Goal: Task Accomplishment & Management: Manage account settings

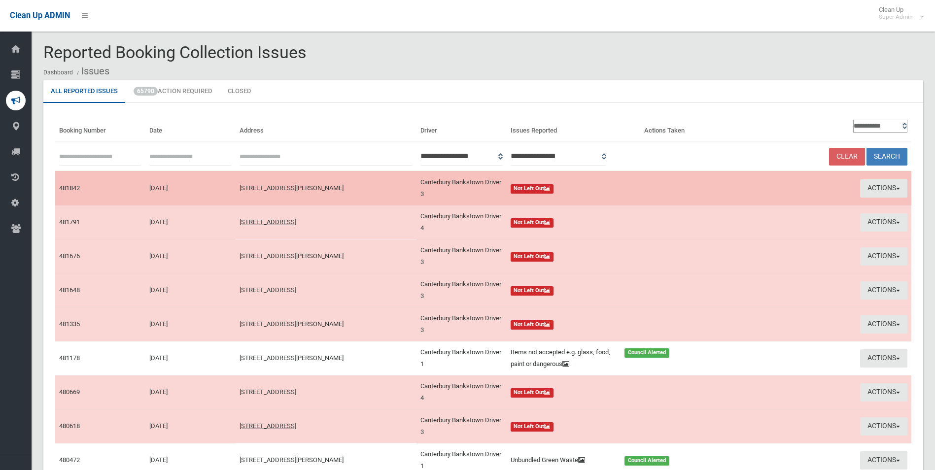
scroll to position [49, 0]
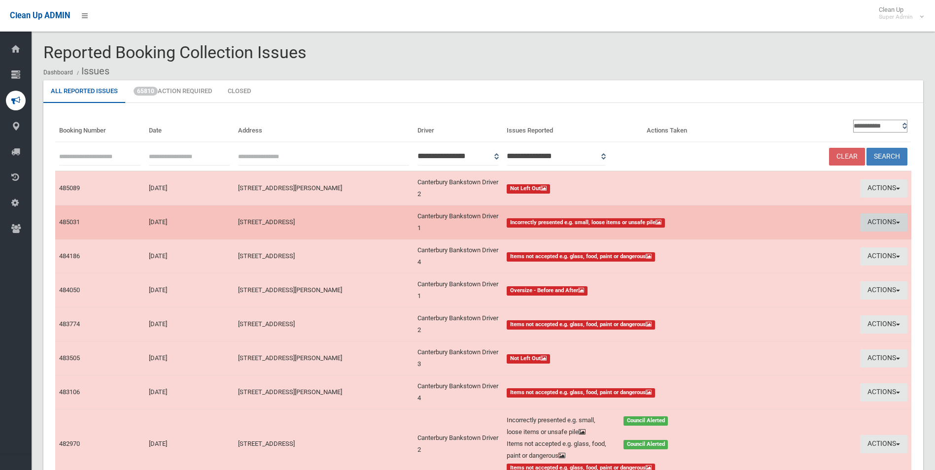
click at [873, 219] on button "Actions" at bounding box center [883, 222] width 47 height 18
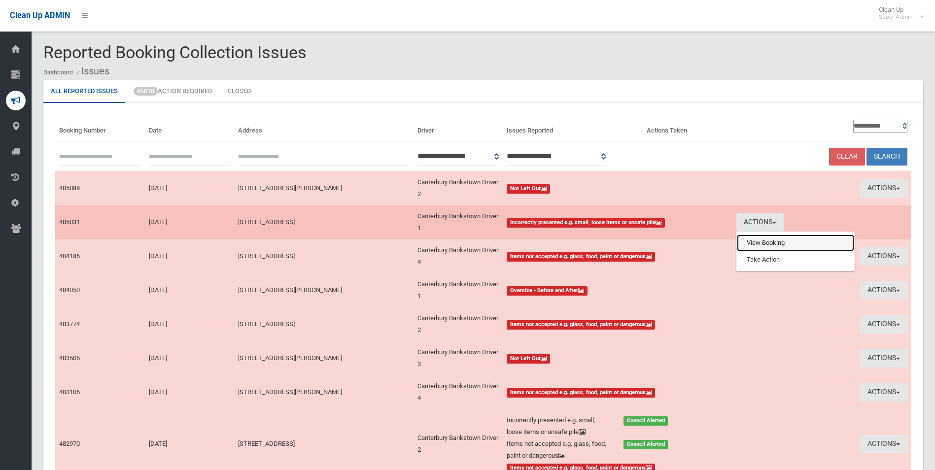
click at [766, 244] on link "View Booking" at bounding box center [795, 243] width 117 height 17
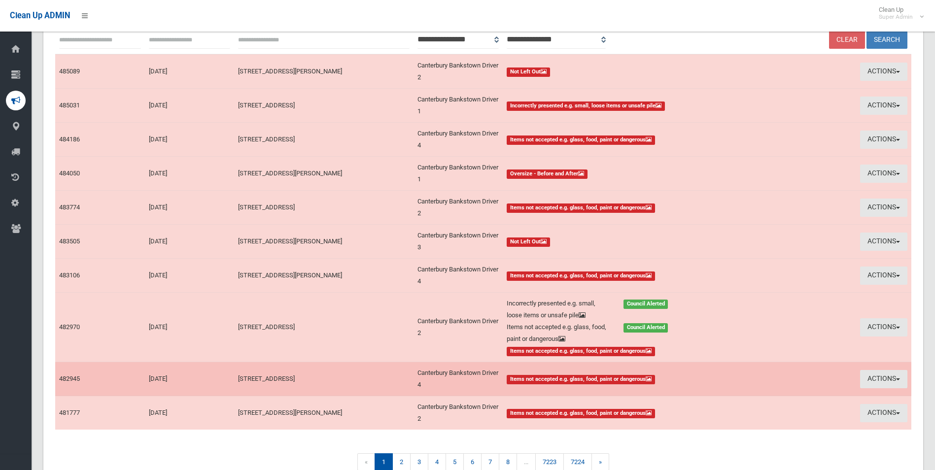
scroll to position [148, 0]
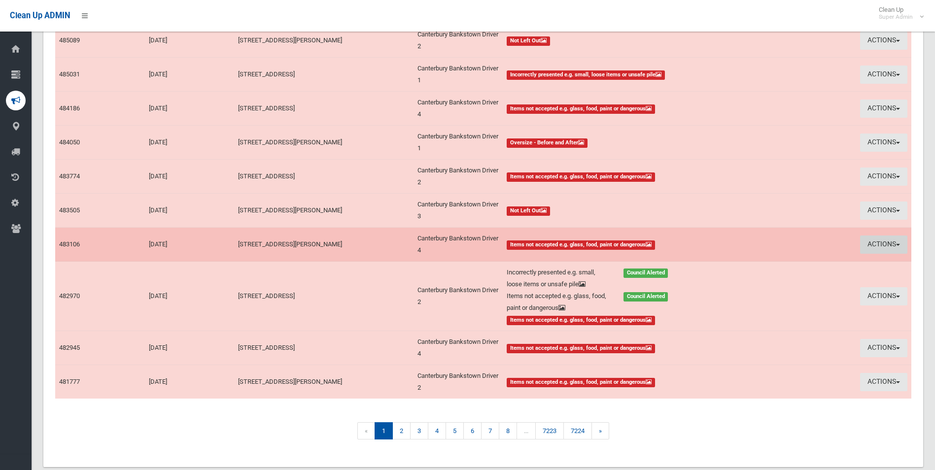
drag, startPoint x: 867, startPoint y: 243, endPoint x: 844, endPoint y: 249, distance: 23.6
click at [867, 242] on button "Actions" at bounding box center [883, 244] width 47 height 18
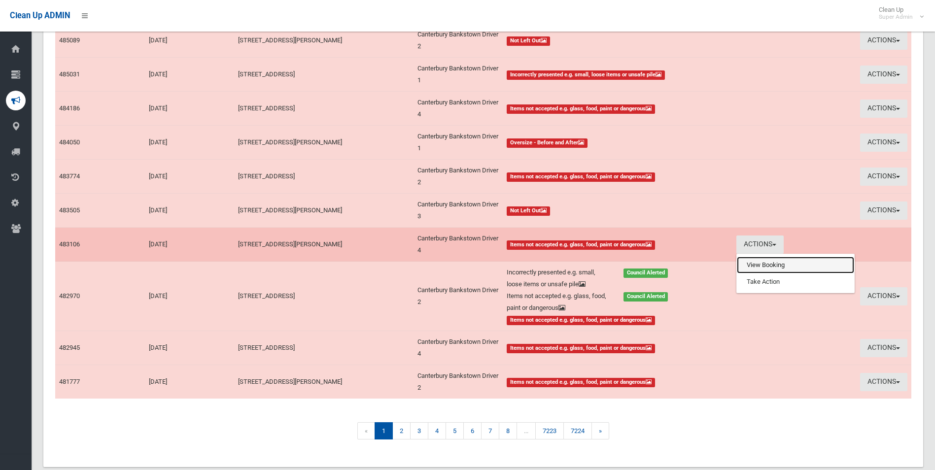
click at [750, 266] on link "View Booking" at bounding box center [795, 265] width 117 height 17
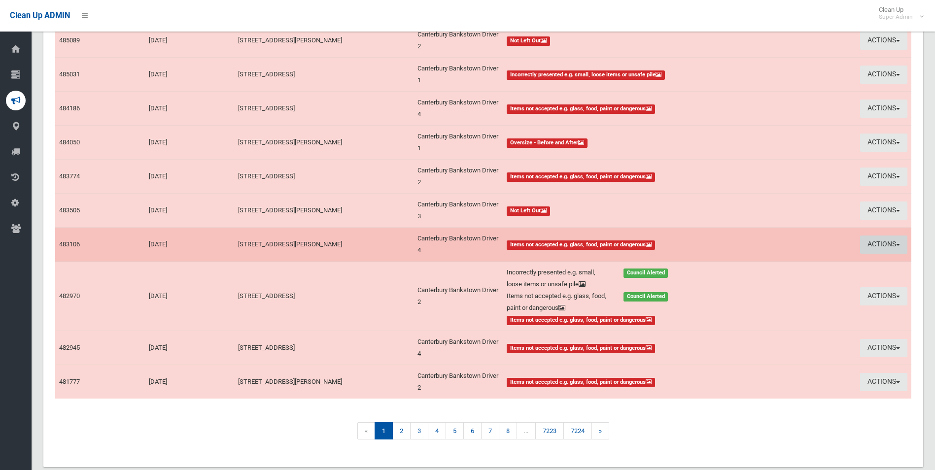
click at [872, 243] on button "Actions" at bounding box center [883, 244] width 47 height 18
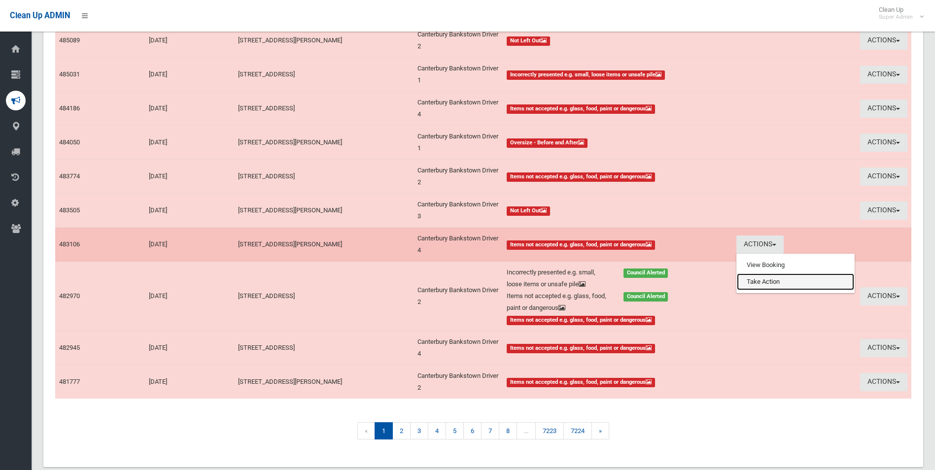
click at [759, 282] on link "Take Action" at bounding box center [795, 281] width 117 height 17
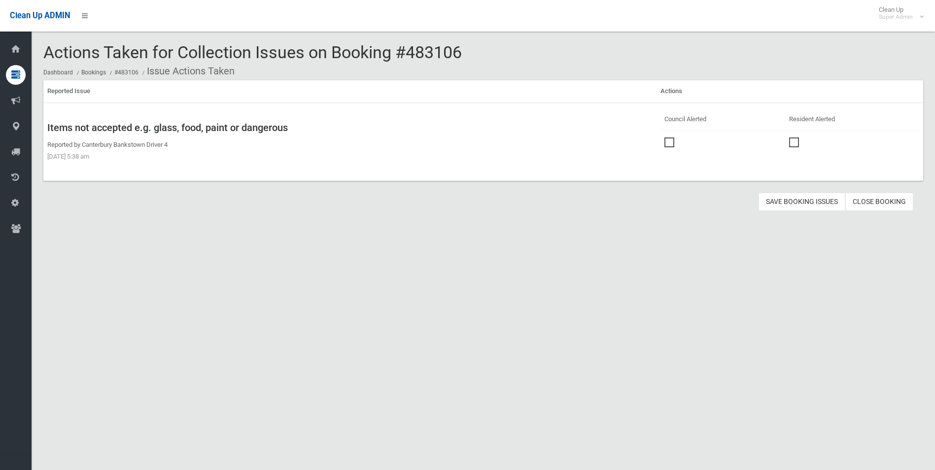
click at [664, 137] on span at bounding box center [671, 137] width 15 height 0
click at [797, 200] on button "Save Booking Issues" at bounding box center [801, 202] width 87 height 18
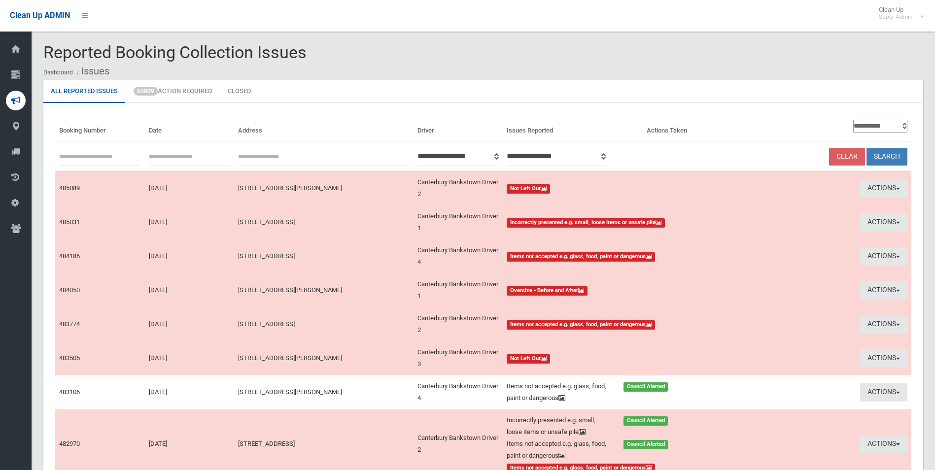
scroll to position [148, 0]
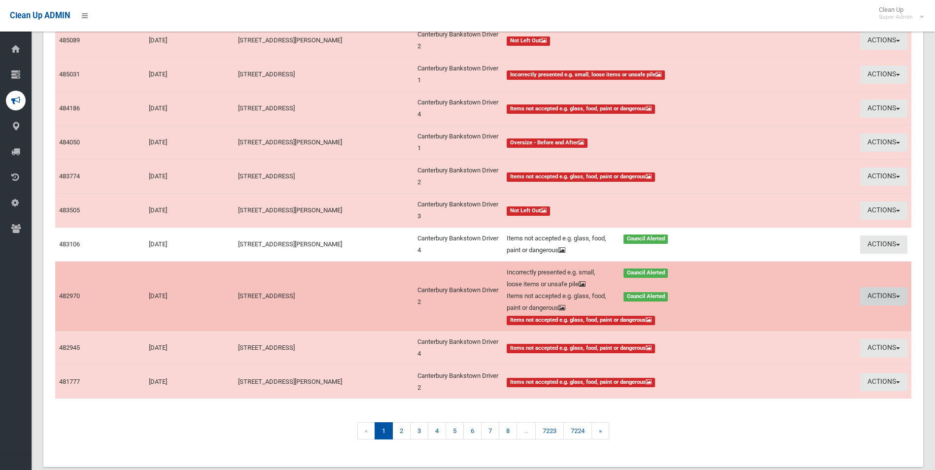
click at [874, 293] on button "Actions" at bounding box center [883, 296] width 47 height 18
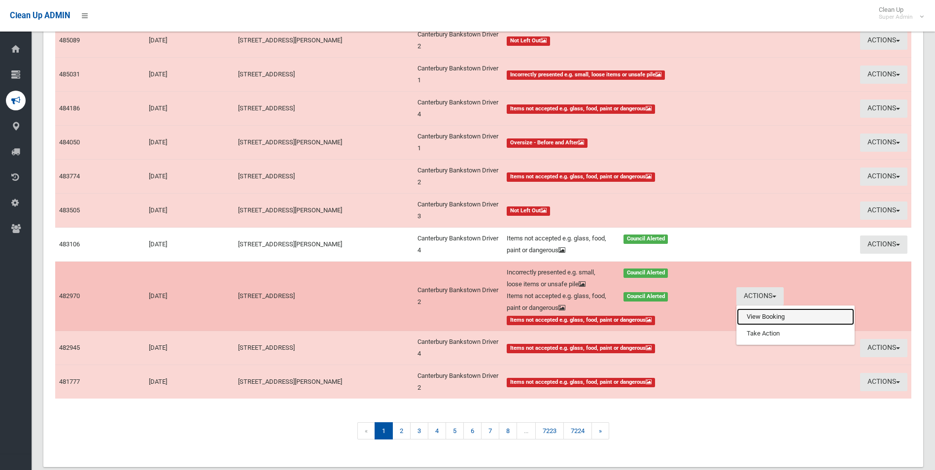
click at [756, 314] on link "View Booking" at bounding box center [795, 316] width 117 height 17
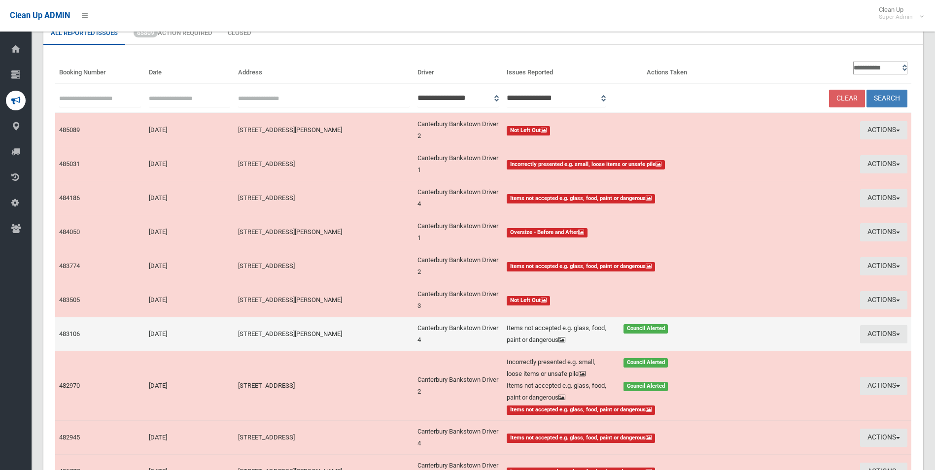
scroll to position [49, 0]
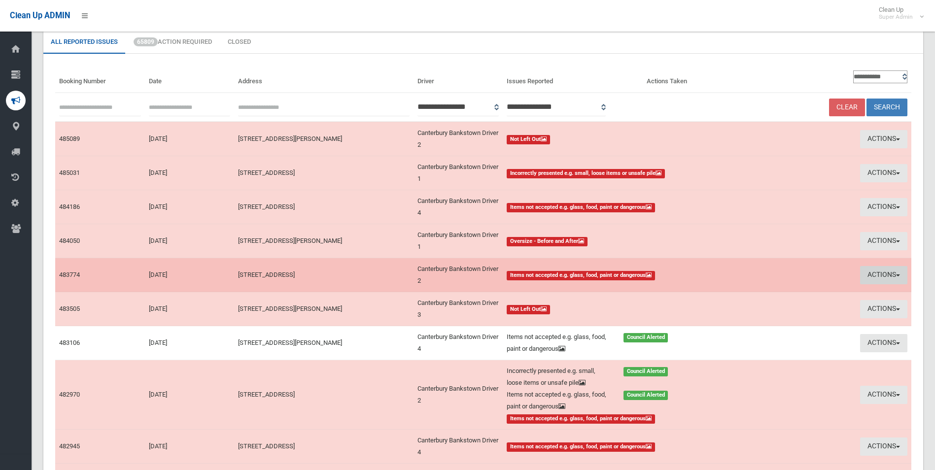
click at [871, 273] on button "Actions" at bounding box center [883, 275] width 47 height 18
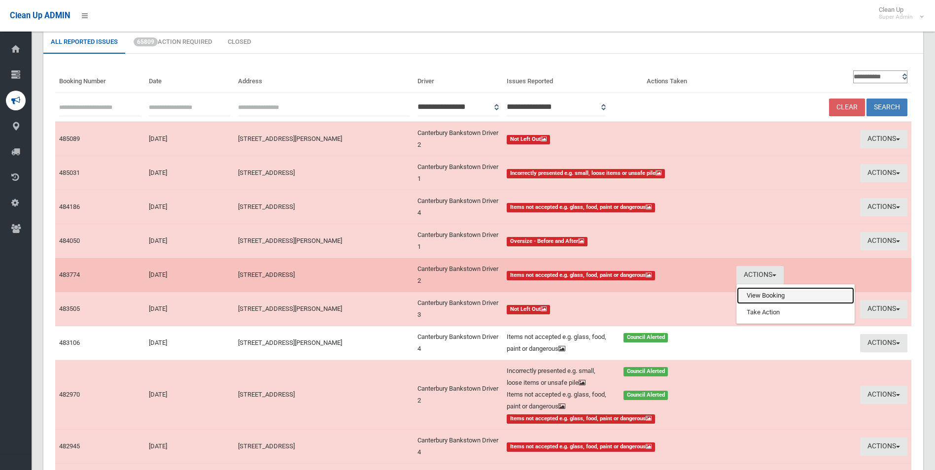
click at [772, 297] on link "View Booking" at bounding box center [795, 295] width 117 height 17
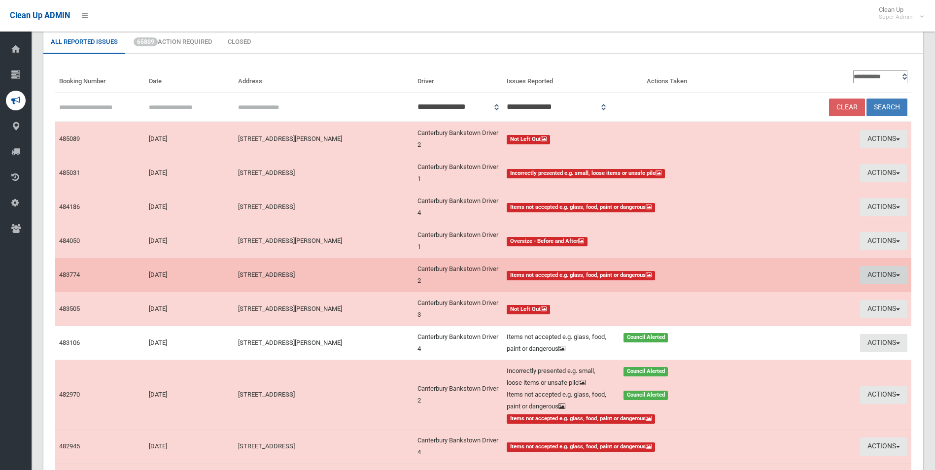
click at [871, 271] on button "Actions" at bounding box center [883, 275] width 47 height 18
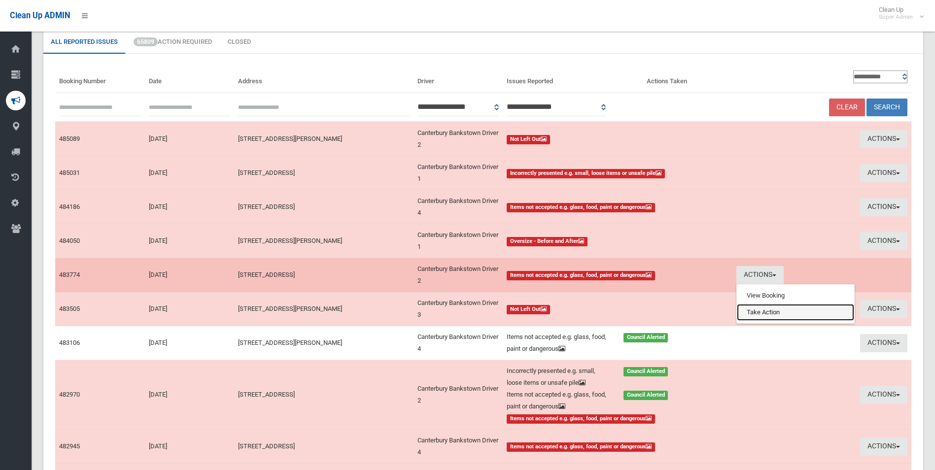
click at [778, 314] on link "Take Action" at bounding box center [795, 312] width 117 height 17
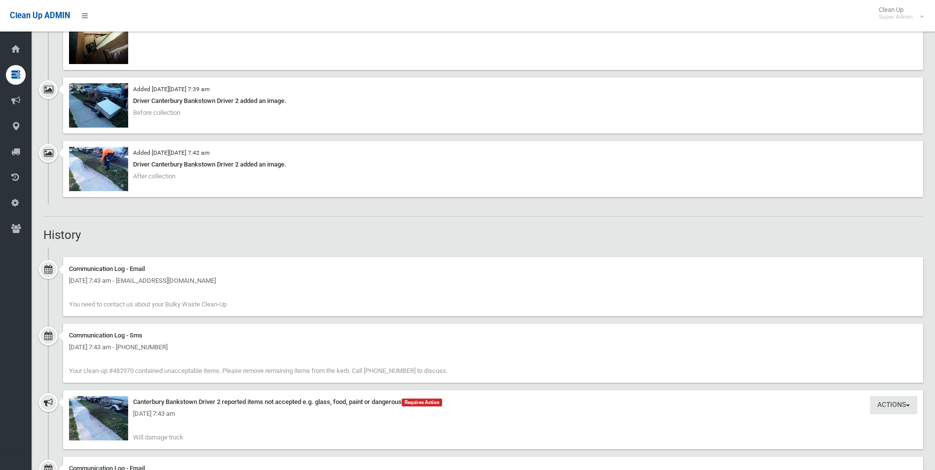
scroll to position [1035, 0]
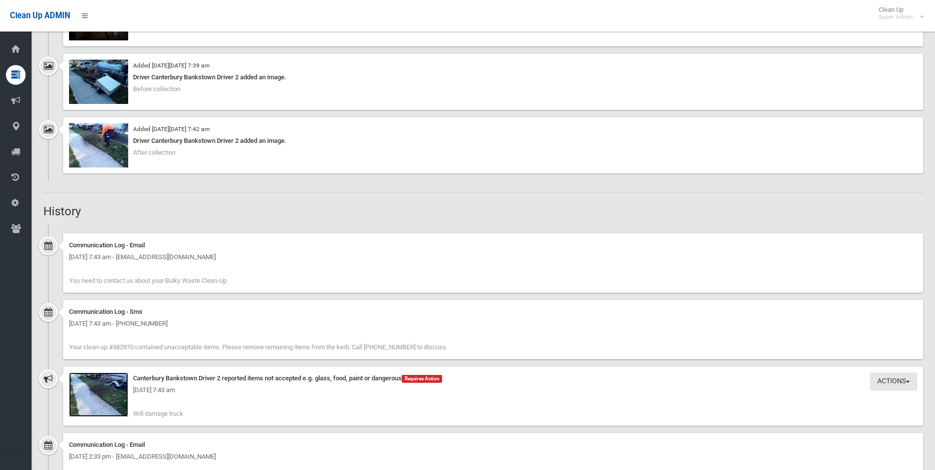
click at [105, 400] on img at bounding box center [98, 394] width 59 height 44
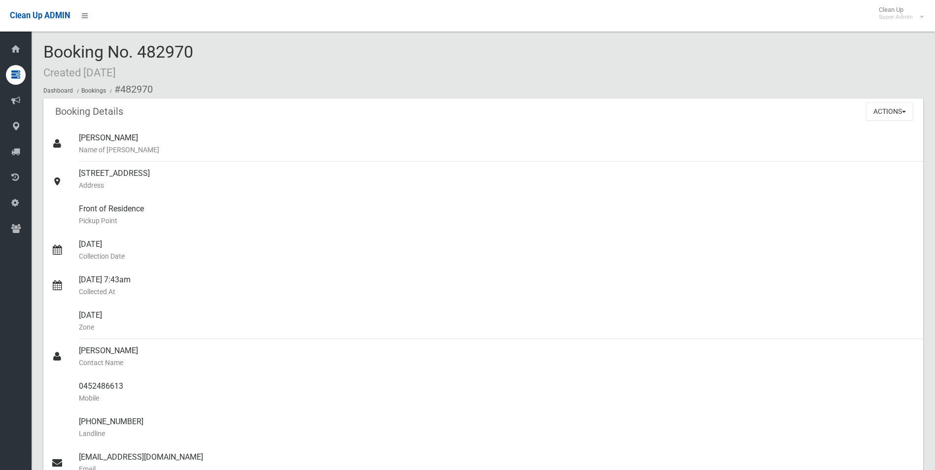
scroll to position [0, 0]
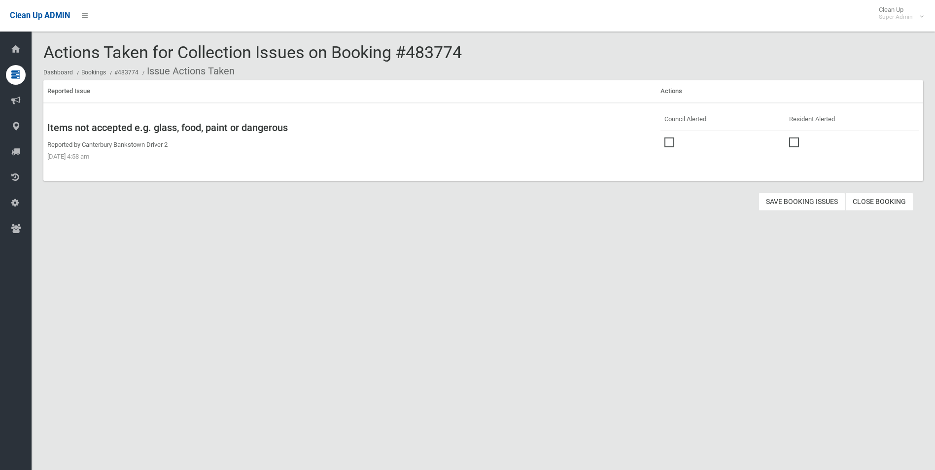
click at [665, 137] on span at bounding box center [671, 137] width 15 height 0
click at [802, 201] on button "Save Booking Issues" at bounding box center [801, 202] width 87 height 18
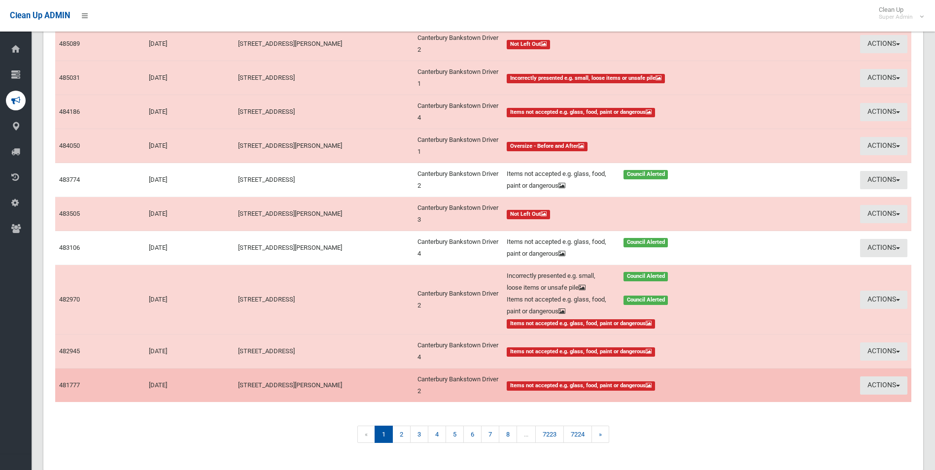
scroll to position [148, 0]
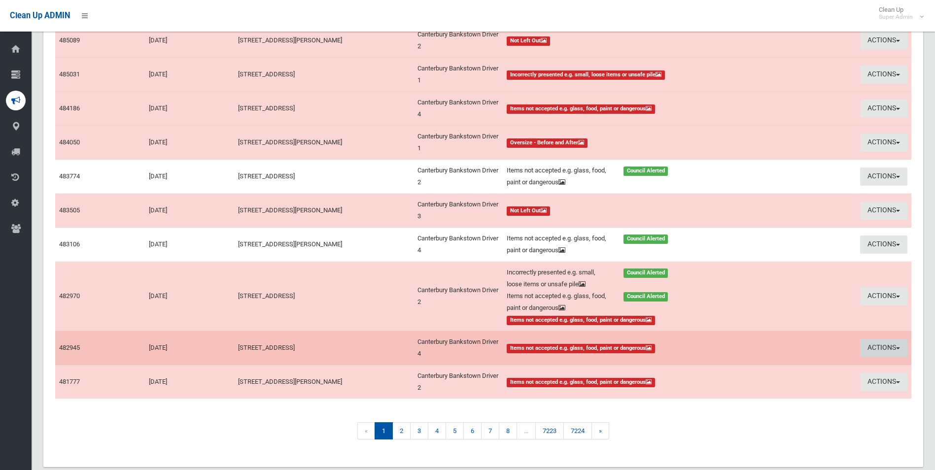
click at [873, 343] on button "Actions" at bounding box center [883, 348] width 47 height 18
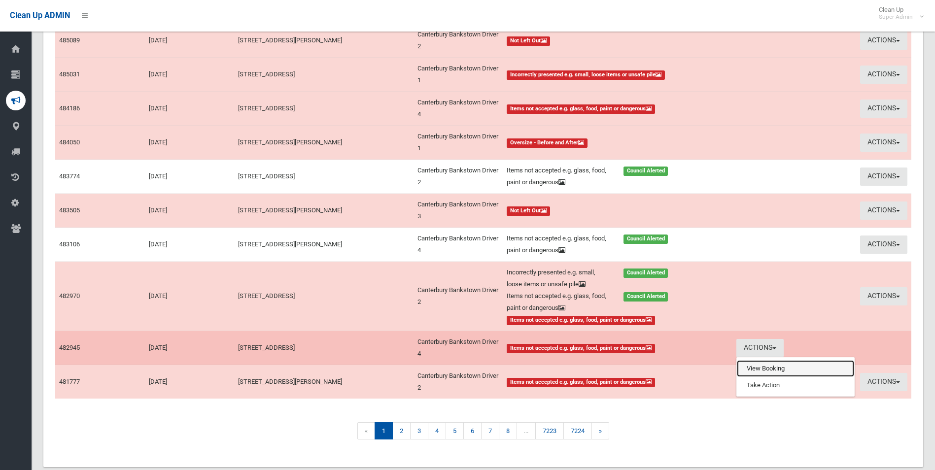
click at [747, 369] on link "View Booking" at bounding box center [795, 368] width 117 height 17
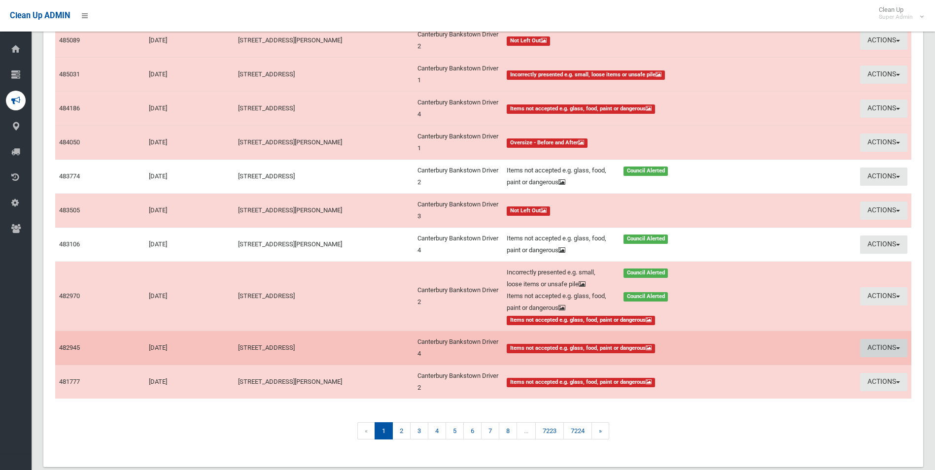
click at [870, 344] on button "Actions" at bounding box center [883, 348] width 47 height 18
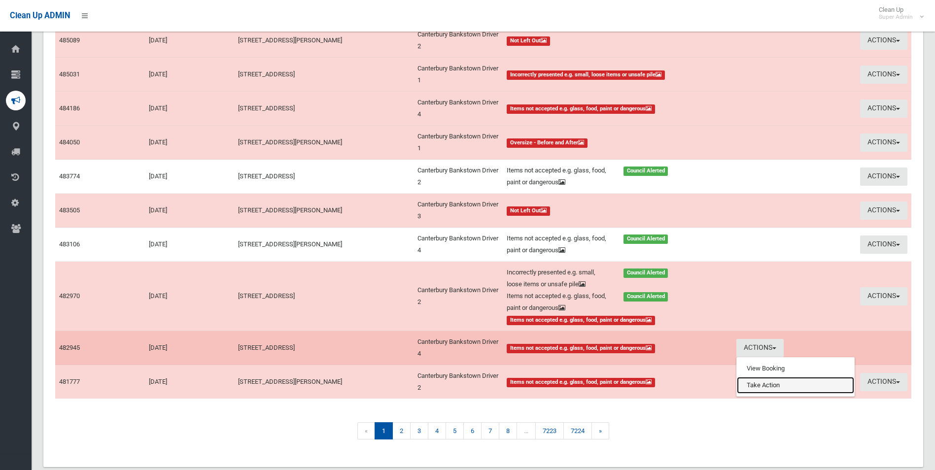
click at [758, 387] on link "Take Action" at bounding box center [795, 385] width 117 height 17
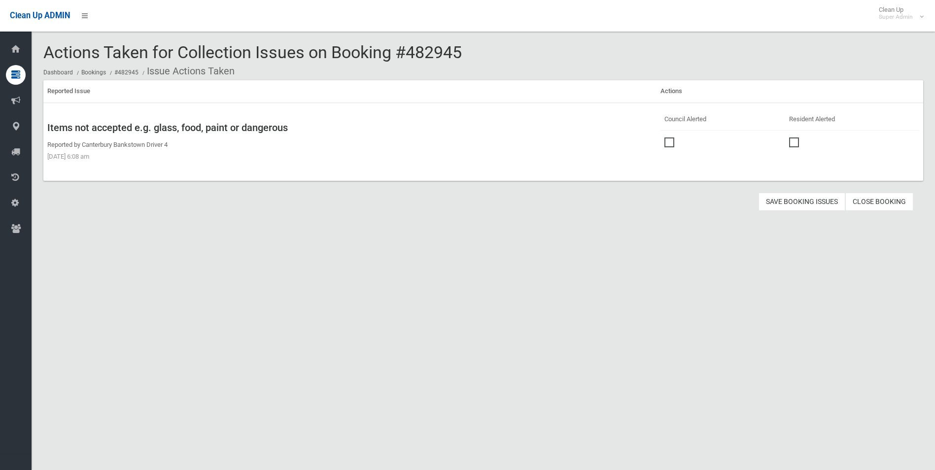
click at [665, 137] on span at bounding box center [671, 137] width 15 height 0
click at [785, 196] on button "Save Booking Issues" at bounding box center [801, 202] width 87 height 18
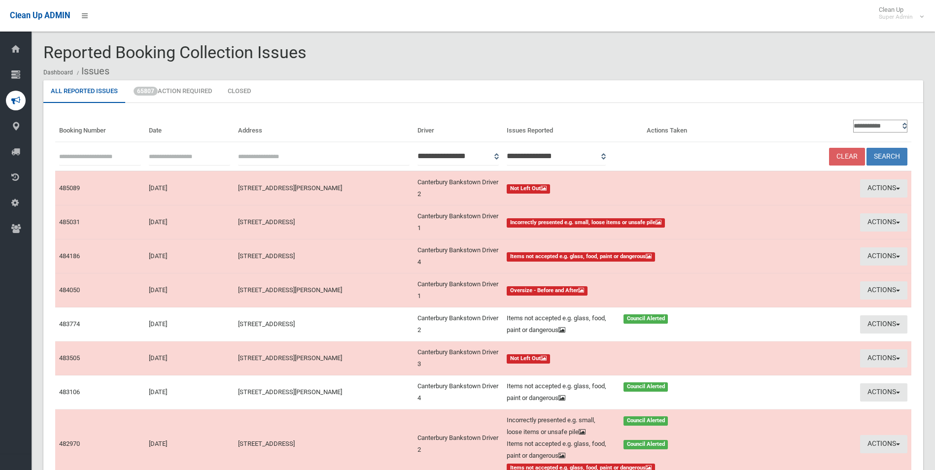
scroll to position [148, 0]
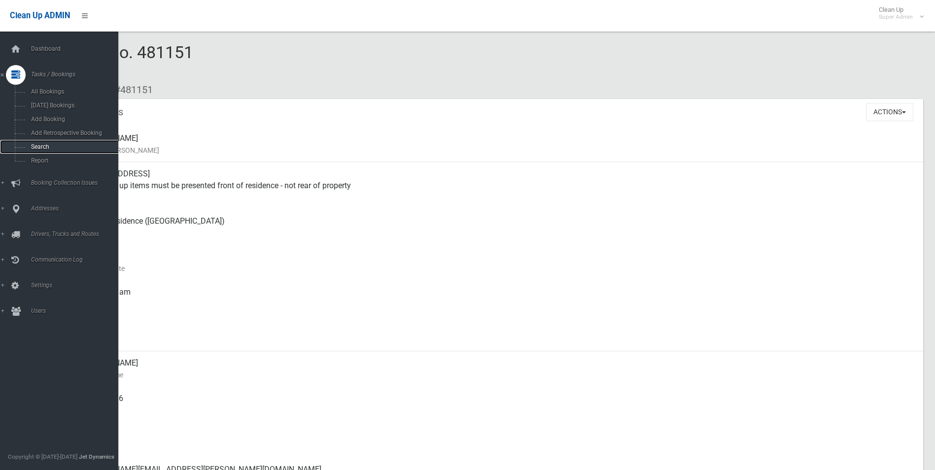
click at [39, 148] on span "Search" at bounding box center [72, 146] width 89 height 7
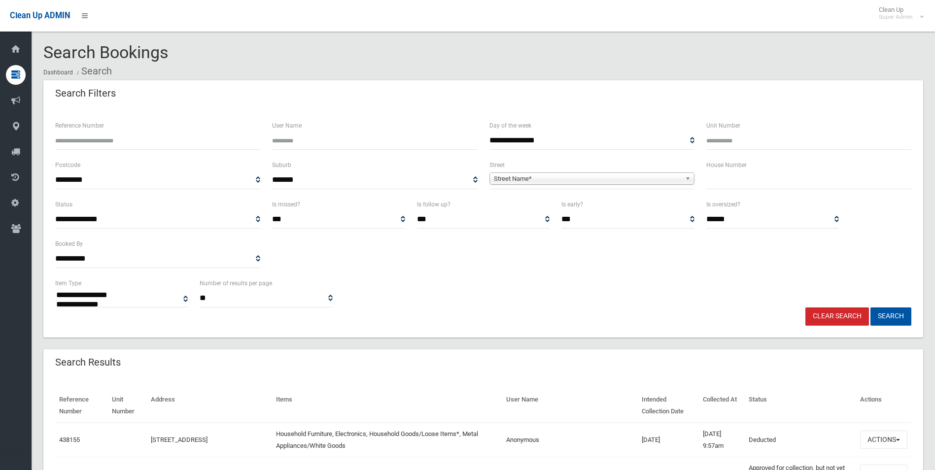
select select
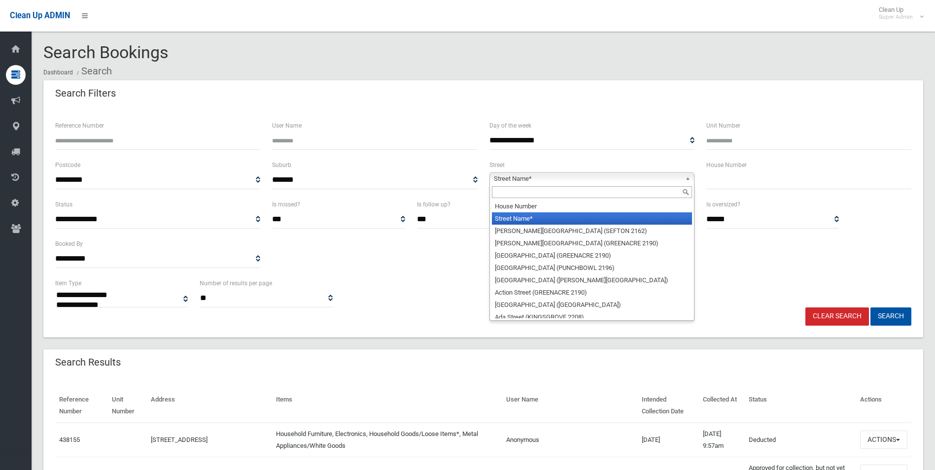
click at [524, 172] on link "Street Name*" at bounding box center [591, 178] width 205 height 12
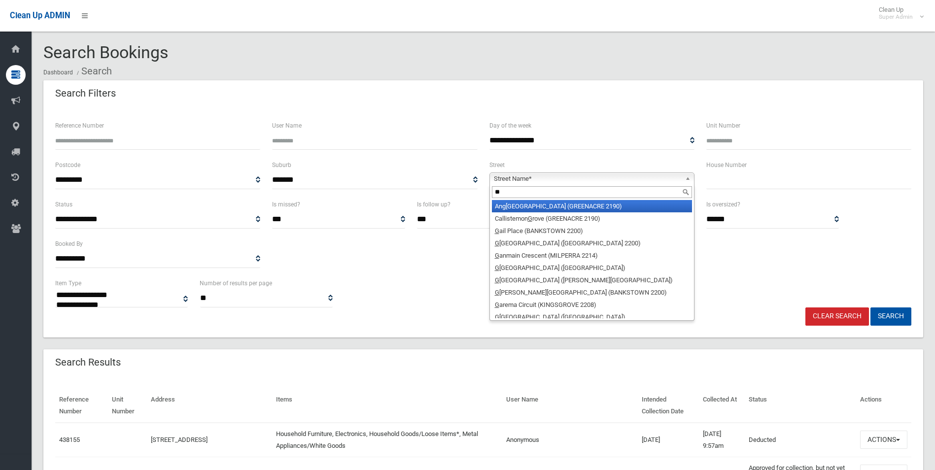
type input "***"
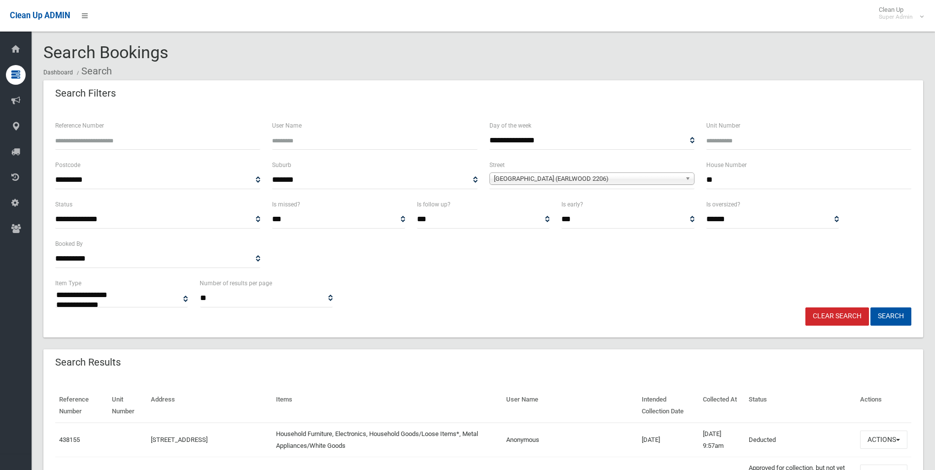
type input "**"
click at [870, 307] on button "Search" at bounding box center [890, 316] width 41 height 18
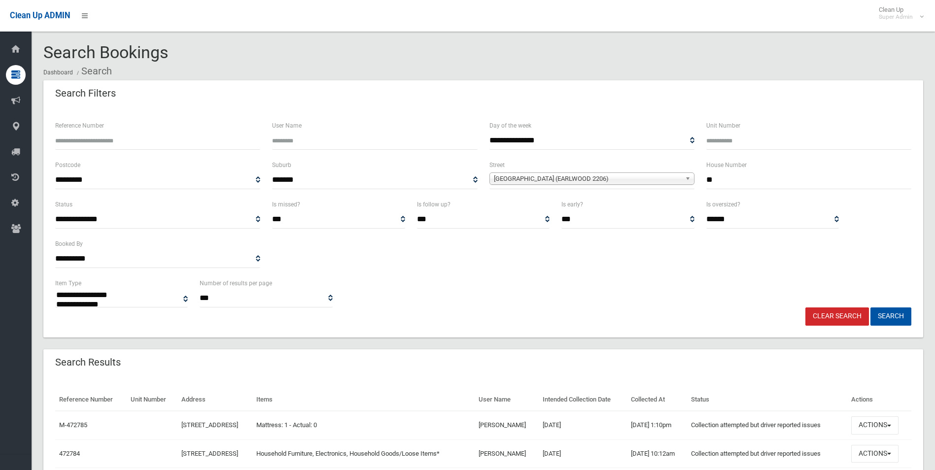
select select
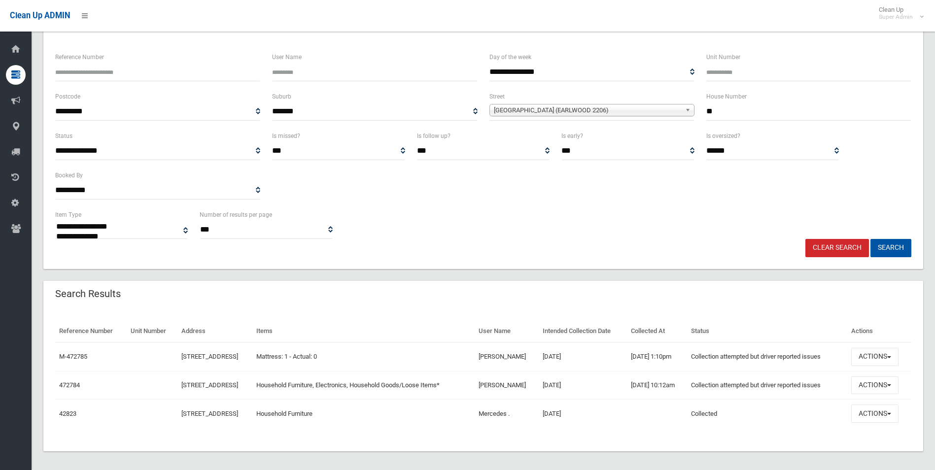
scroll to position [73, 0]
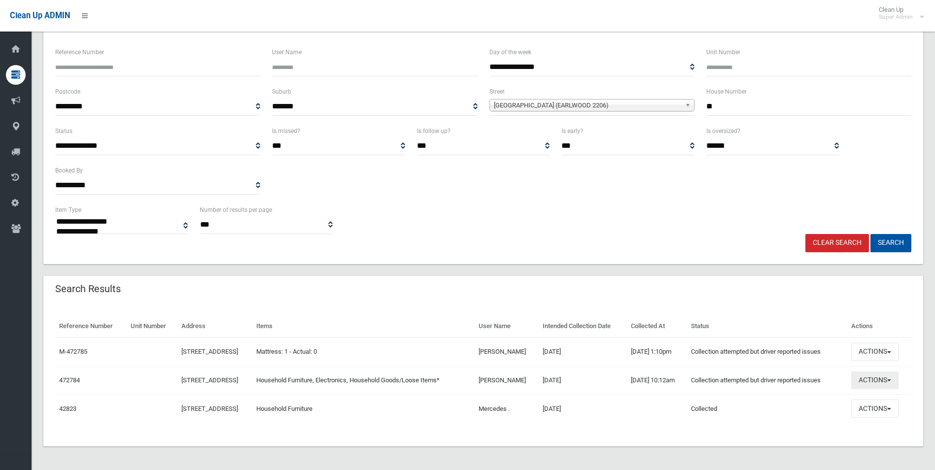
click at [877, 381] on button "Actions" at bounding box center [874, 380] width 47 height 18
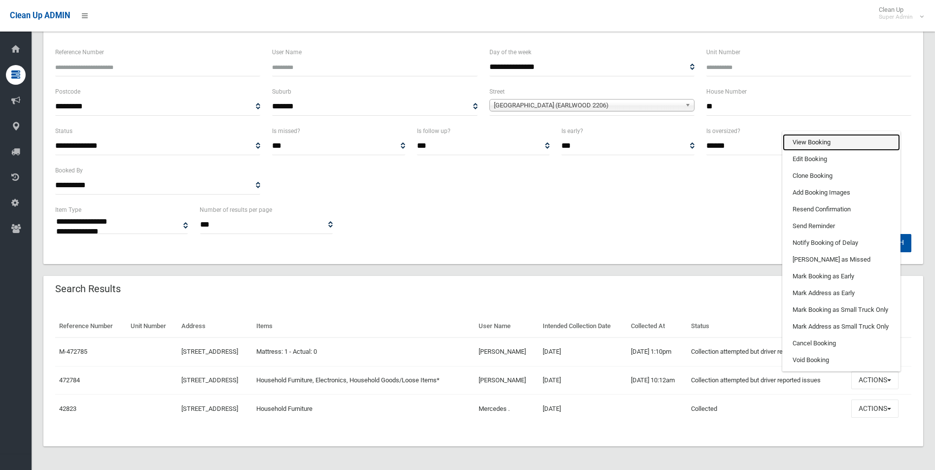
click at [821, 143] on link "View Booking" at bounding box center [840, 142] width 117 height 17
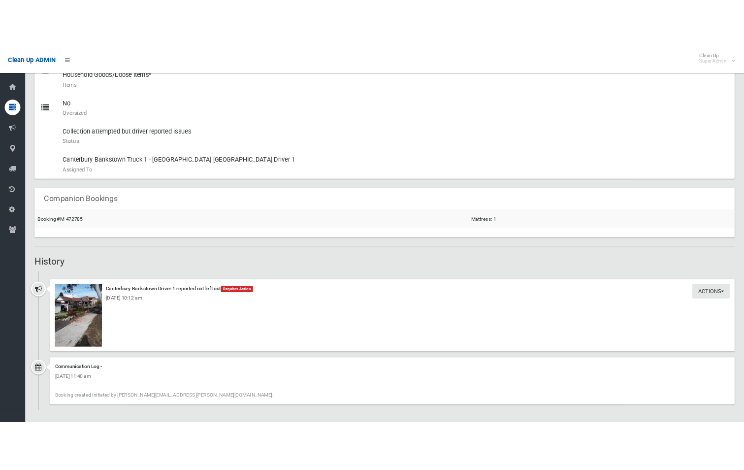
scroll to position [473, 0]
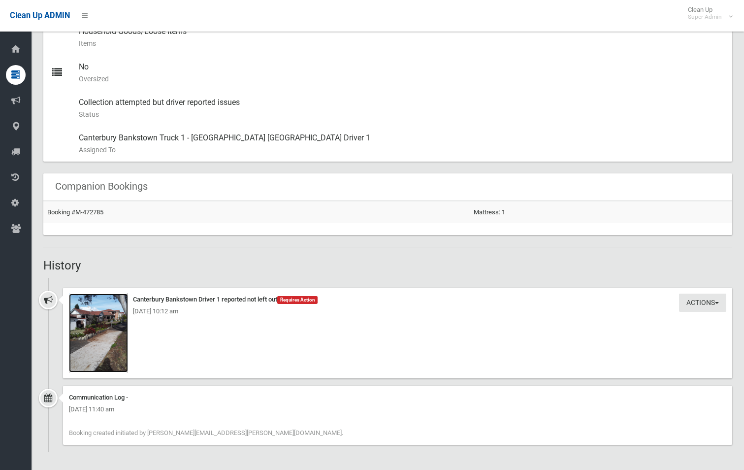
click at [102, 347] on img at bounding box center [98, 333] width 59 height 79
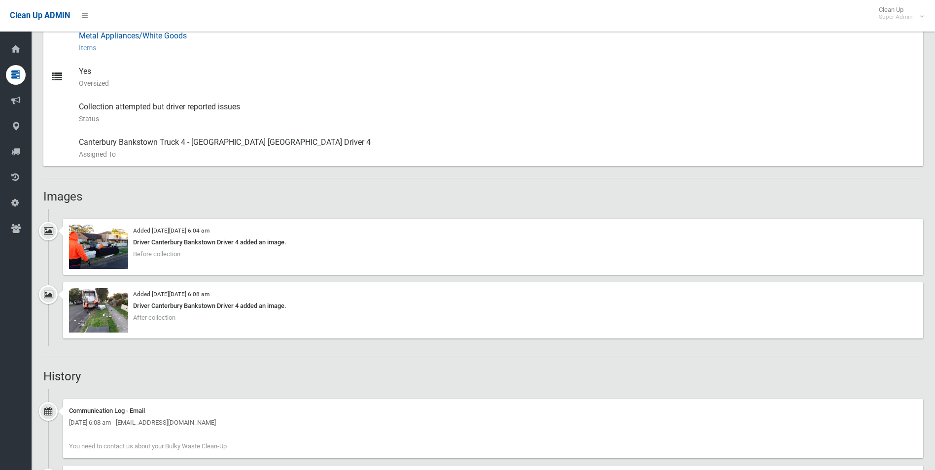
scroll to position [640, 0]
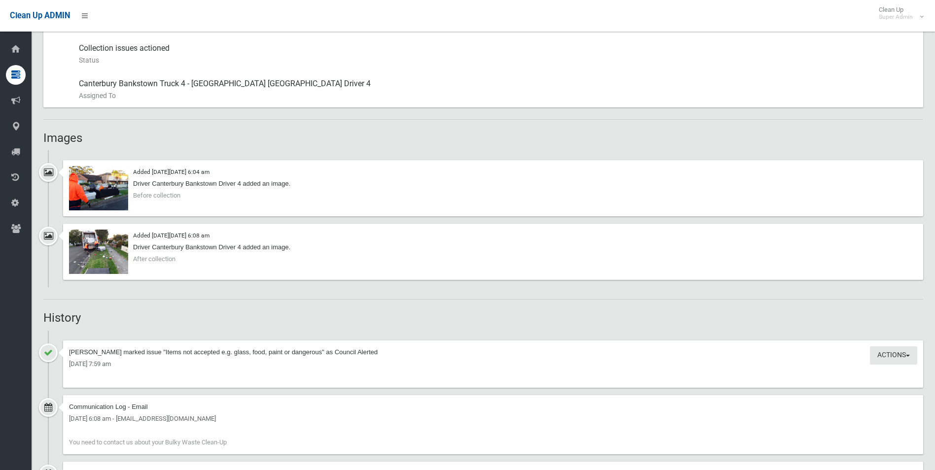
scroll to position [493, 0]
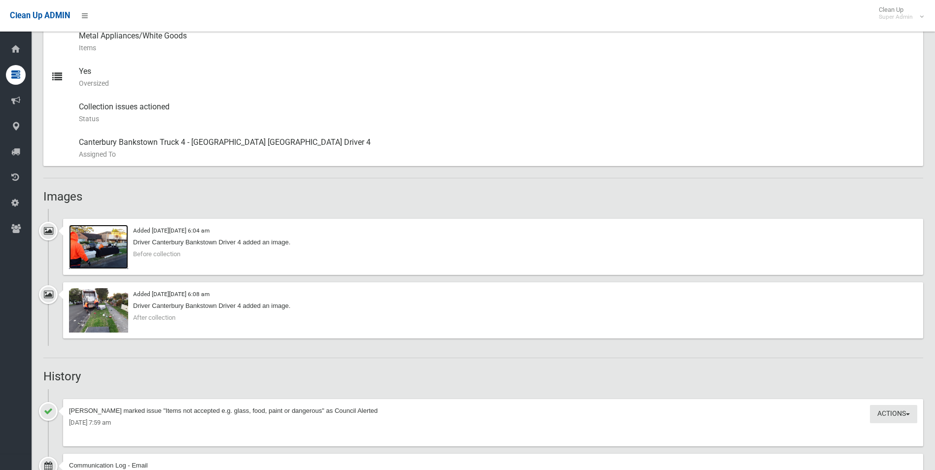
click at [111, 253] on img at bounding box center [98, 247] width 59 height 44
click at [106, 310] on img at bounding box center [98, 310] width 59 height 44
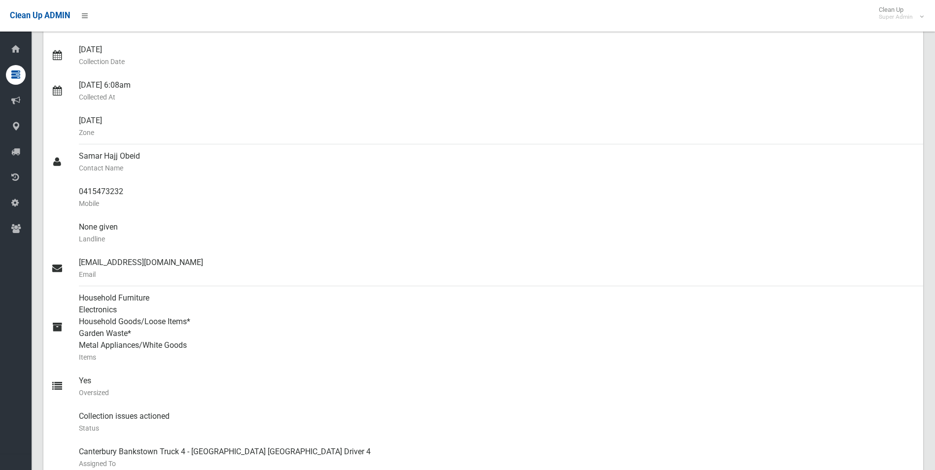
scroll to position [99, 0]
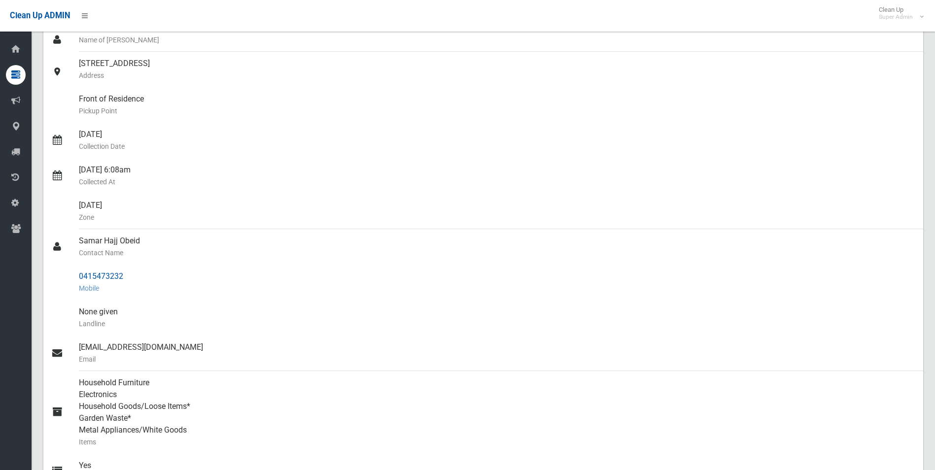
drag, startPoint x: 79, startPoint y: 272, endPoint x: 128, endPoint y: 275, distance: 48.9
click at [128, 275] on link "0415473232 Mobile" at bounding box center [482, 282] width 879 height 35
drag, startPoint x: 128, startPoint y: 275, endPoint x: 111, endPoint y: 276, distance: 16.3
copy link "0415473232"
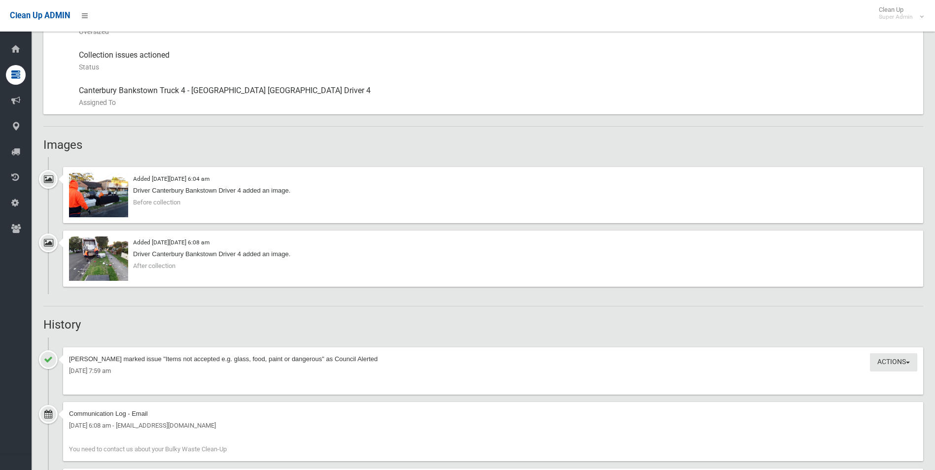
scroll to position [542, 0]
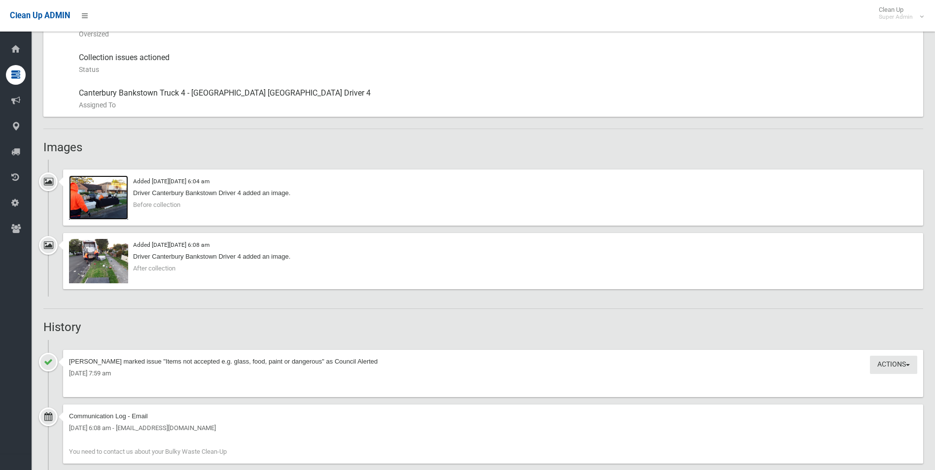
click at [96, 205] on img at bounding box center [98, 197] width 59 height 44
click at [112, 276] on img at bounding box center [98, 261] width 59 height 44
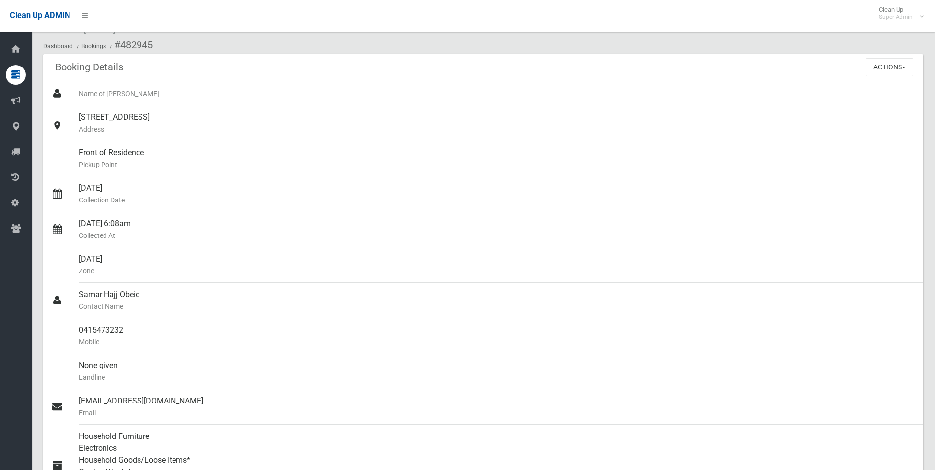
scroll to position [0, 0]
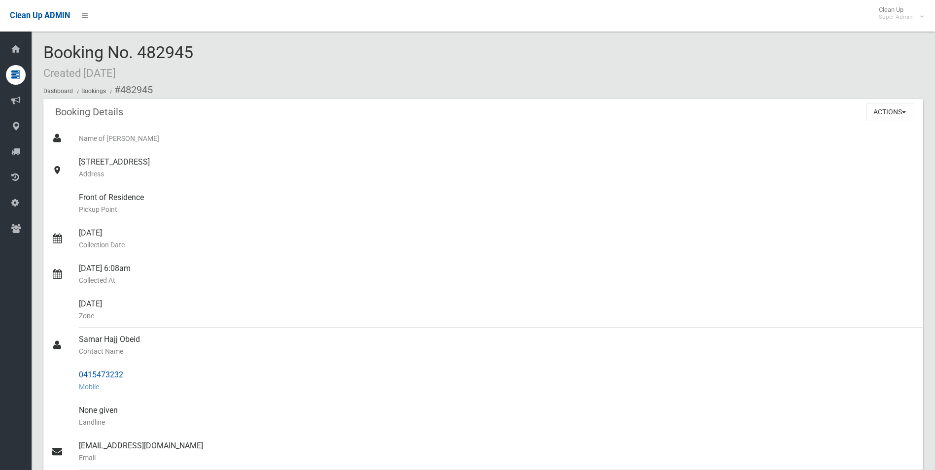
drag, startPoint x: 120, startPoint y: 88, endPoint x: 131, endPoint y: 370, distance: 282.5
copy section "482945 Booking Details Actions View Booking Edit Booking Clone Booking Add Book…"
click at [341, 247] on small "Collection Date" at bounding box center [497, 245] width 836 height 12
click at [645, 195] on div "Front of Residence Pickup Point" at bounding box center [497, 203] width 836 height 35
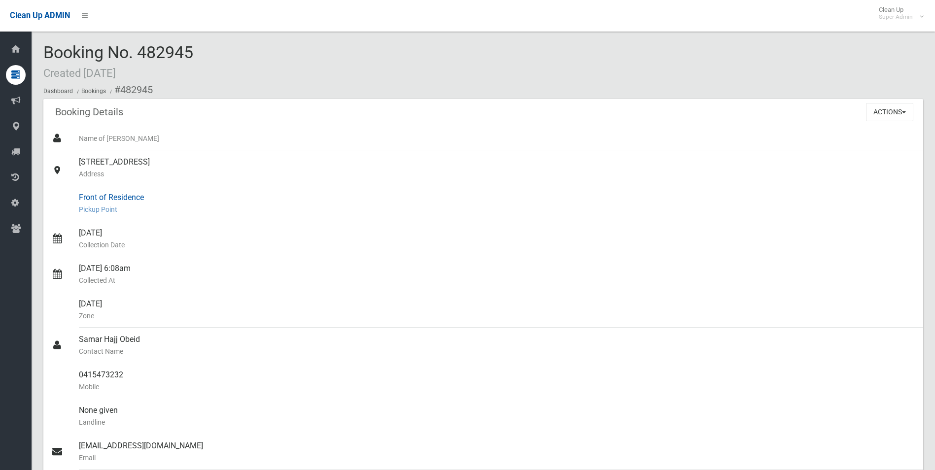
click at [645, 195] on div "Front of Residence Pickup Point" at bounding box center [497, 203] width 836 height 35
click at [893, 101] on div "Actions View Booking Edit Booking Clone Booking Add Booking Images Resend Confi…" at bounding box center [894, 112] width 57 height 26
click at [886, 108] on button "Actions" at bounding box center [889, 112] width 47 height 18
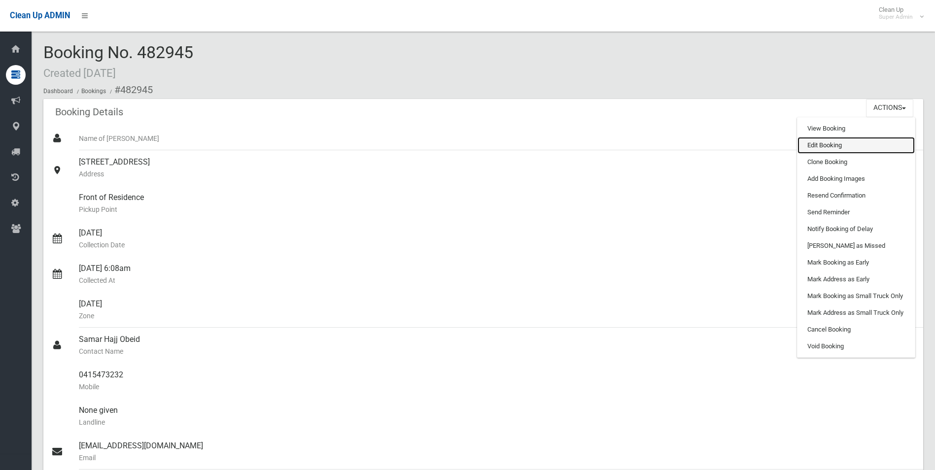
click at [807, 145] on link "Edit Booking" at bounding box center [855, 145] width 117 height 17
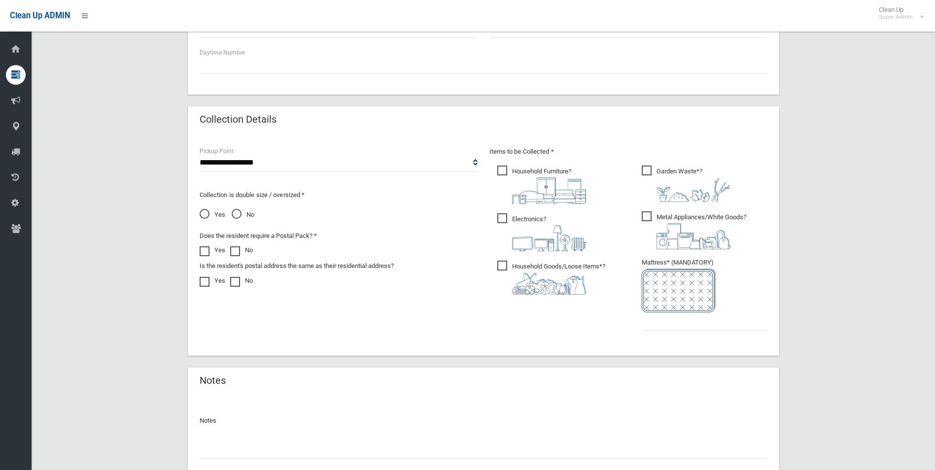
scroll to position [500, 0]
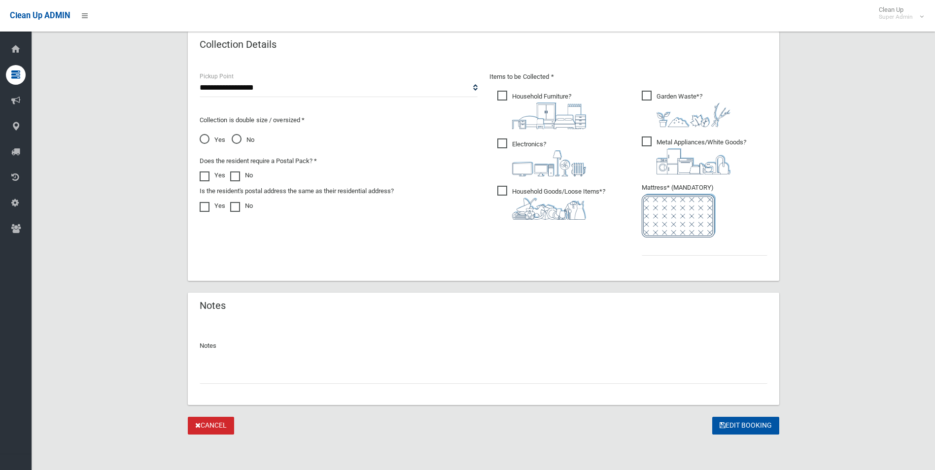
click at [225, 378] on input "text" at bounding box center [484, 375] width 568 height 18
paste input "********"
type input "**********"
click at [699, 249] on input "text" at bounding box center [704, 246] width 126 height 18
type input "*"
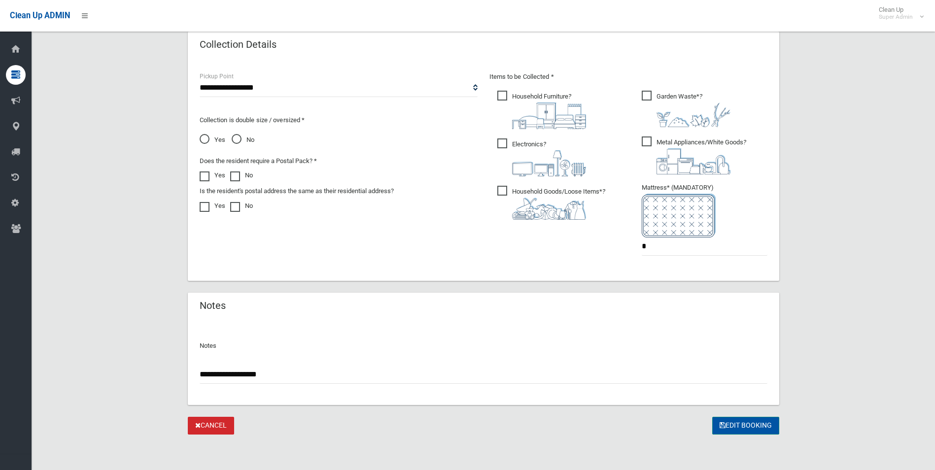
click at [746, 427] on button "Edit Booking" at bounding box center [745, 426] width 67 height 18
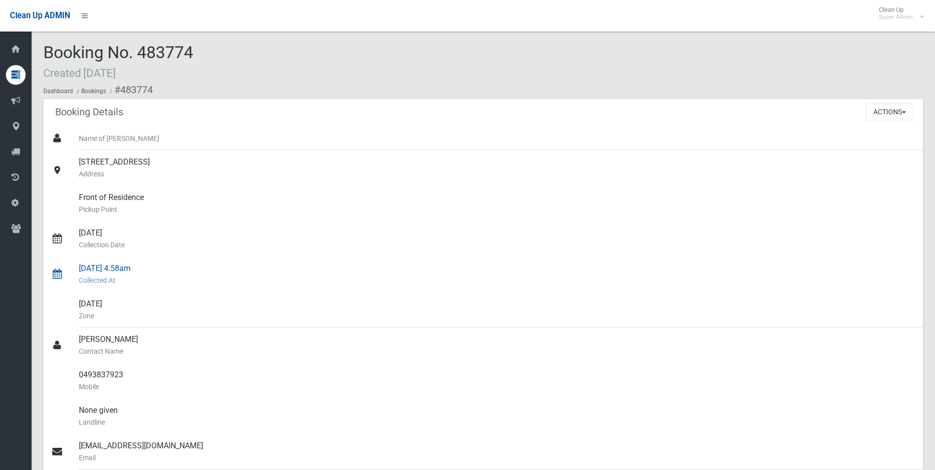
scroll to position [49, 0]
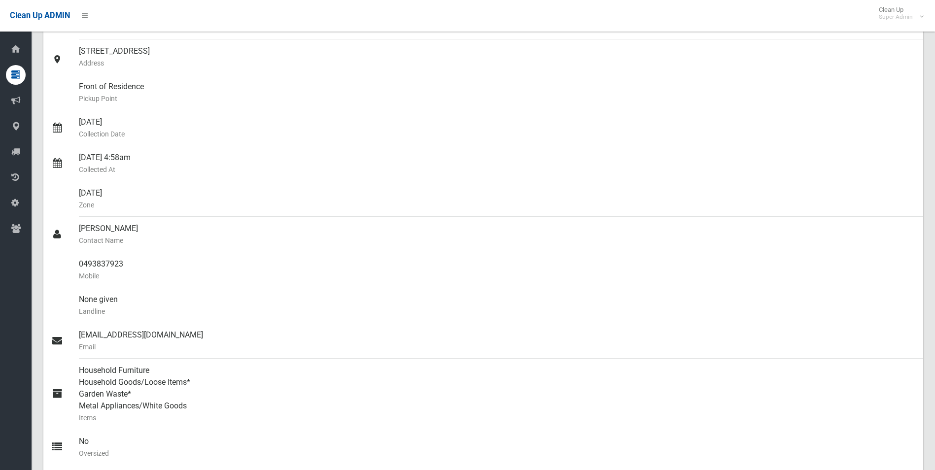
scroll to position [85, 0]
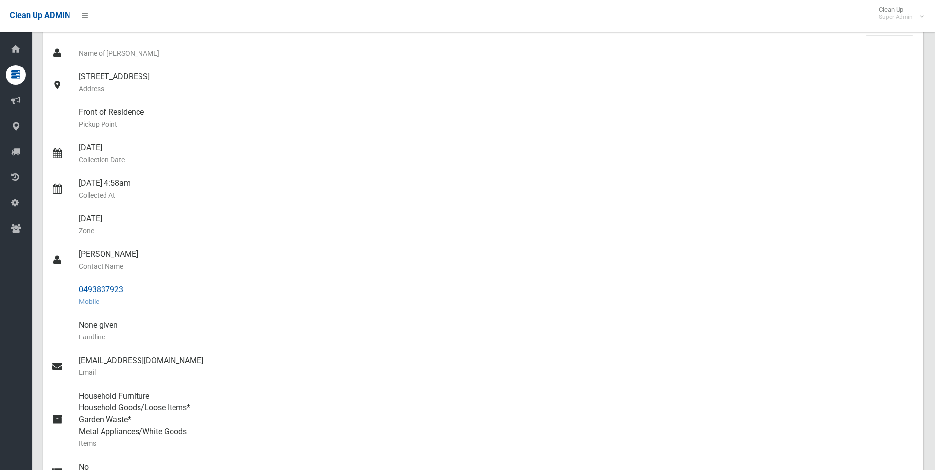
drag, startPoint x: 79, startPoint y: 289, endPoint x: 127, endPoint y: 285, distance: 47.4
click at [127, 285] on div "0493837923 Mobile" at bounding box center [497, 295] width 836 height 35
drag, startPoint x: 127, startPoint y: 285, endPoint x: 111, endPoint y: 287, distance: 15.8
copy div "0493837923"
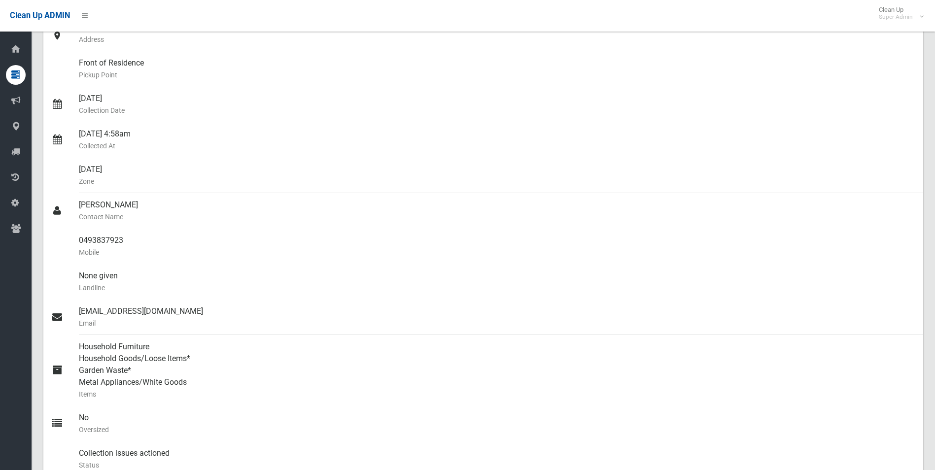
scroll to position [0, 0]
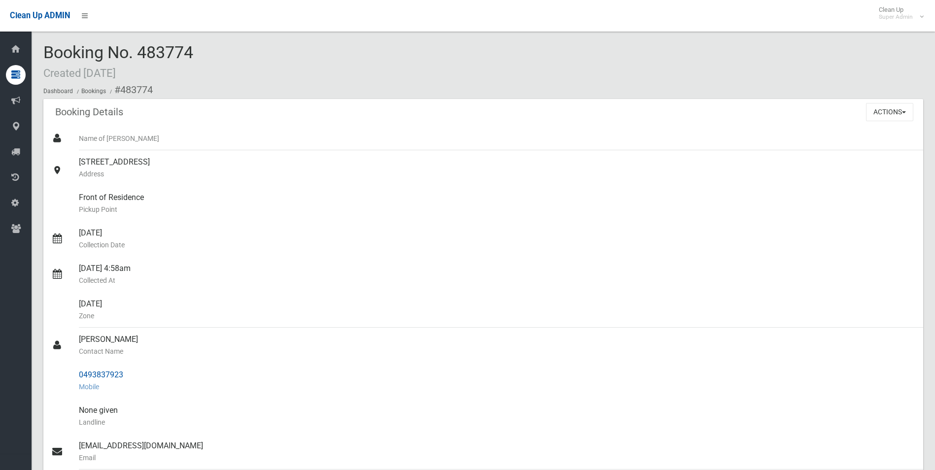
drag, startPoint x: 120, startPoint y: 87, endPoint x: 141, endPoint y: 370, distance: 284.1
copy section "483774 Booking Details Actions View Booking Edit Booking Clone Booking Add Book…"
click at [420, 210] on small "Pickup Point" at bounding box center [497, 209] width 836 height 12
click at [886, 109] on button "Actions" at bounding box center [889, 112] width 47 height 18
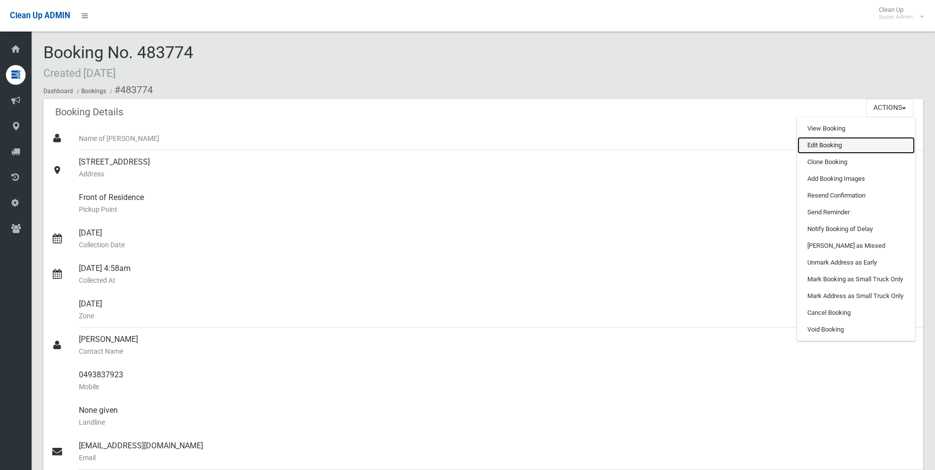
click at [823, 145] on link "Edit Booking" at bounding box center [855, 145] width 117 height 17
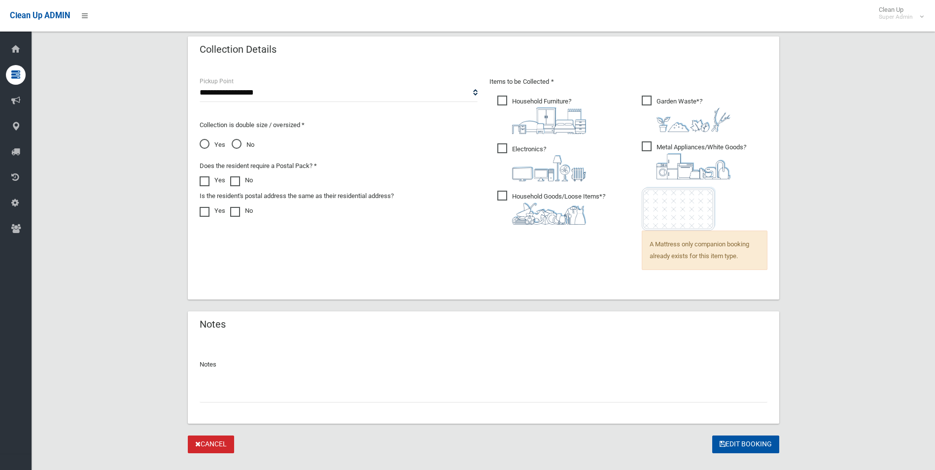
scroll to position [664, 0]
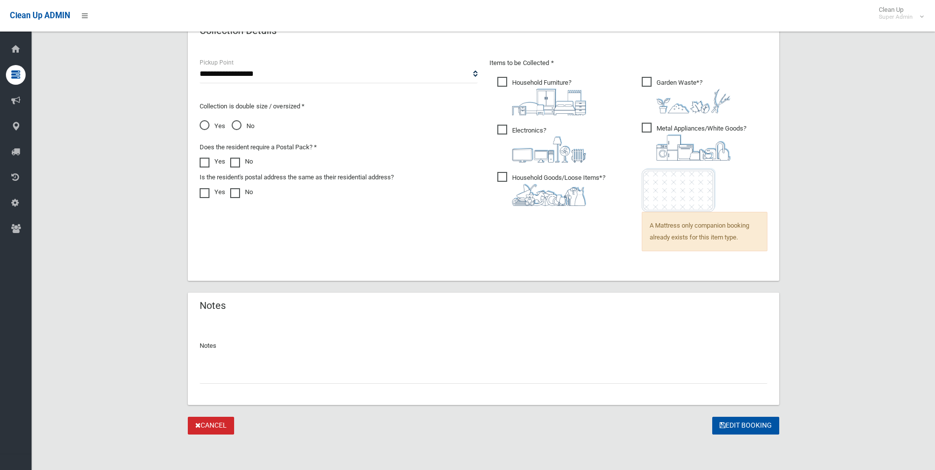
click at [238, 377] on input "text" at bounding box center [484, 375] width 568 height 18
paste input "********"
type input "**********"
click at [284, 276] on div "**********" at bounding box center [483, 162] width 591 height 235
click at [735, 421] on button "Edit Booking" at bounding box center [745, 426] width 67 height 18
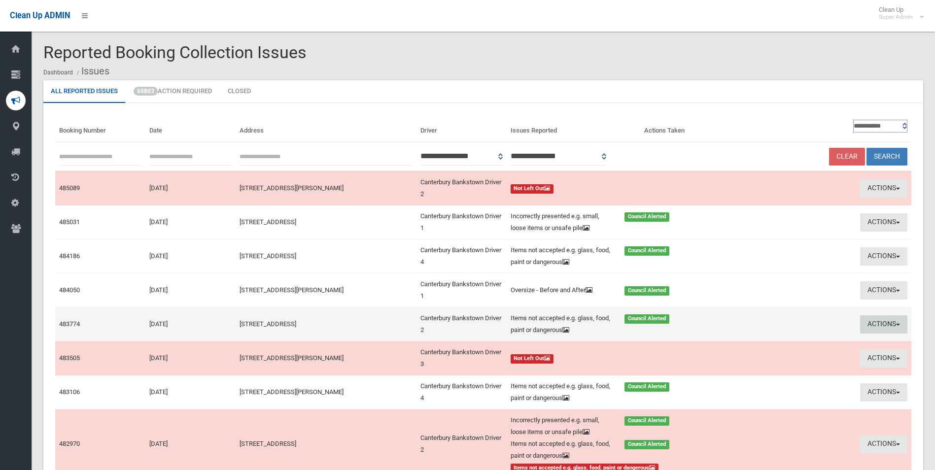
click at [875, 320] on button "Actions" at bounding box center [883, 324] width 47 height 18
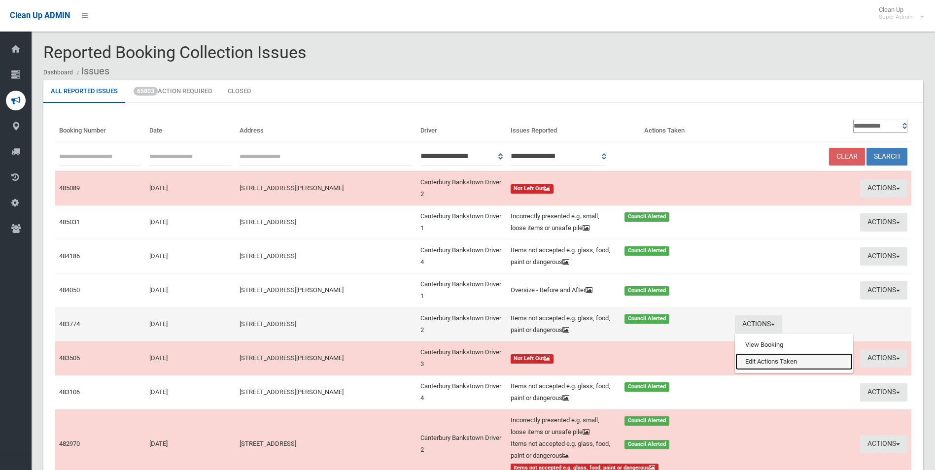
click at [771, 363] on link "Edit Actions Taken" at bounding box center [793, 361] width 117 height 17
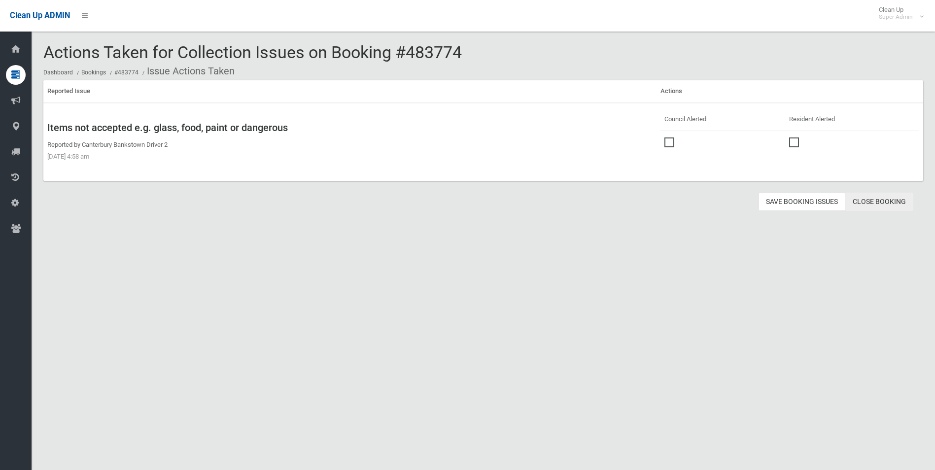
click at [881, 200] on link "Close Booking" at bounding box center [879, 202] width 68 height 18
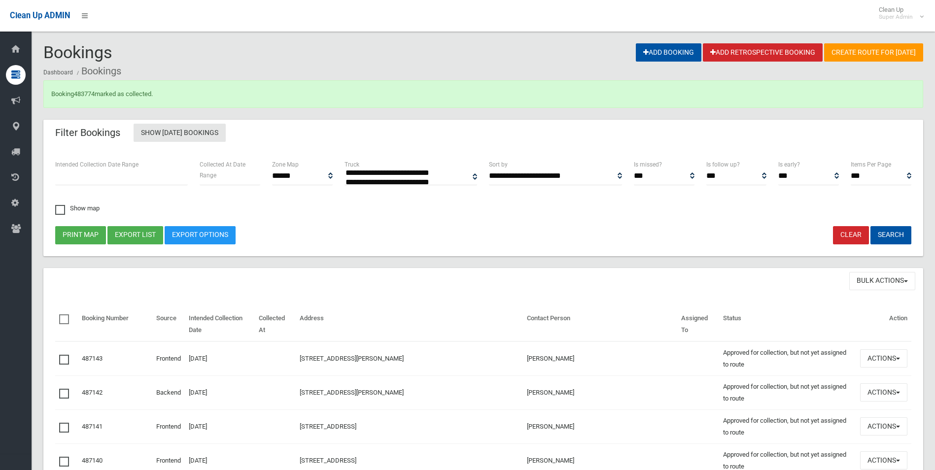
select select
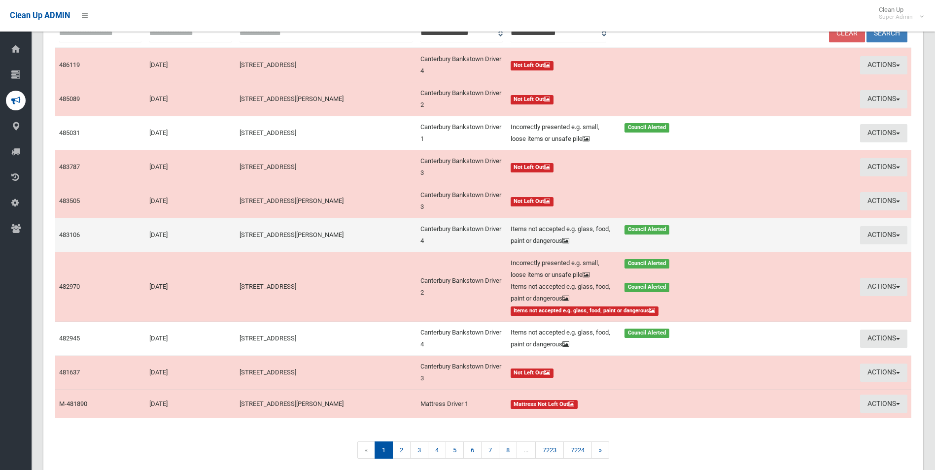
scroll to position [148, 0]
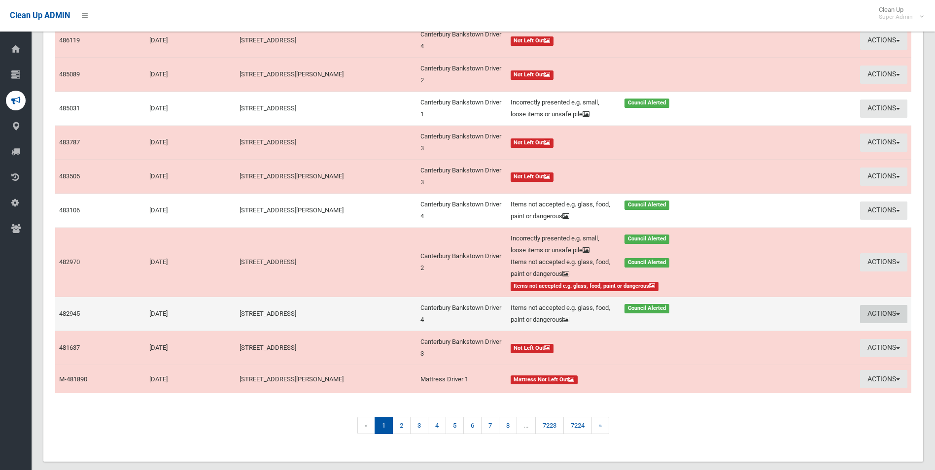
click at [875, 314] on button "Actions" at bounding box center [883, 314] width 47 height 18
click at [772, 354] on link "Edit Actions Taken" at bounding box center [793, 351] width 117 height 17
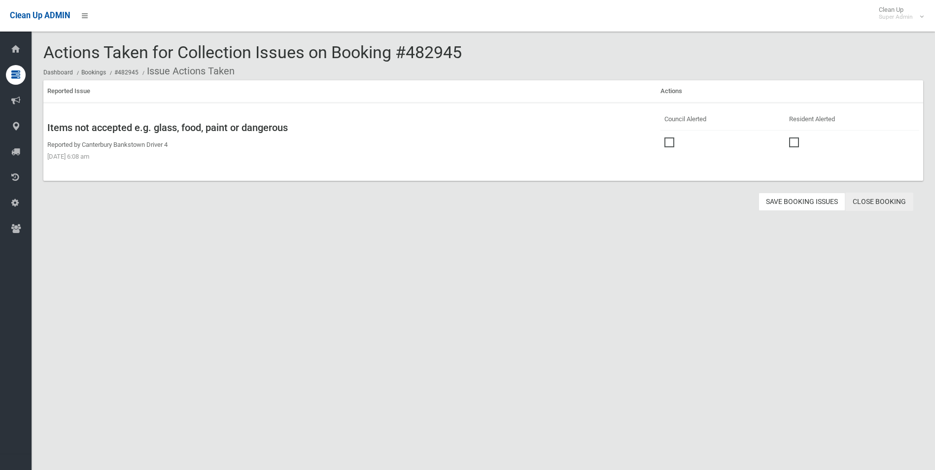
click at [873, 199] on link "Close Booking" at bounding box center [879, 202] width 68 height 18
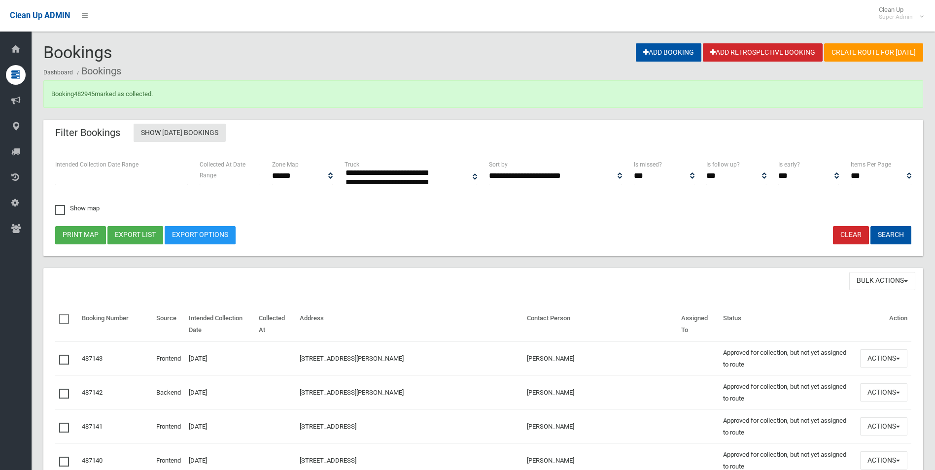
select select
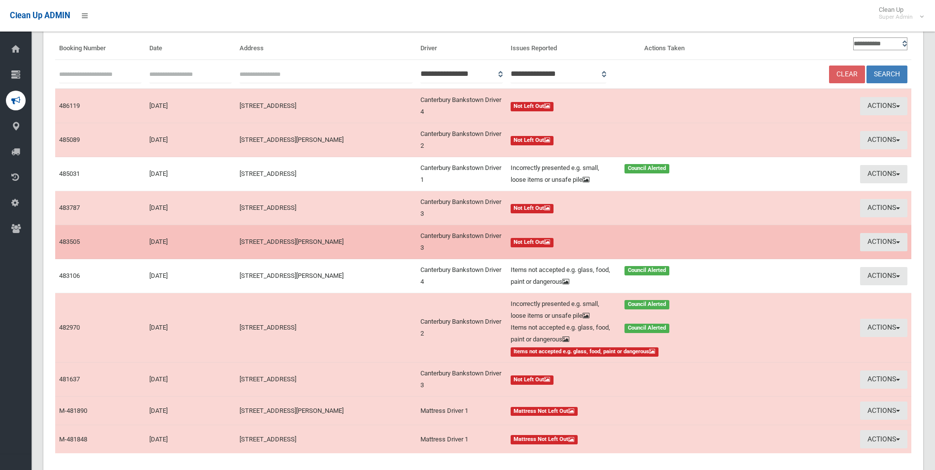
scroll to position [99, 0]
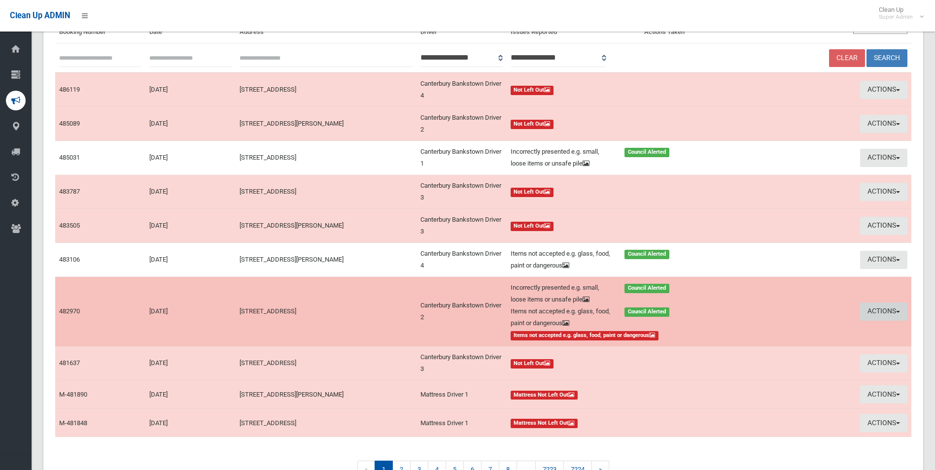
click at [879, 309] on button "Actions" at bounding box center [883, 311] width 47 height 18
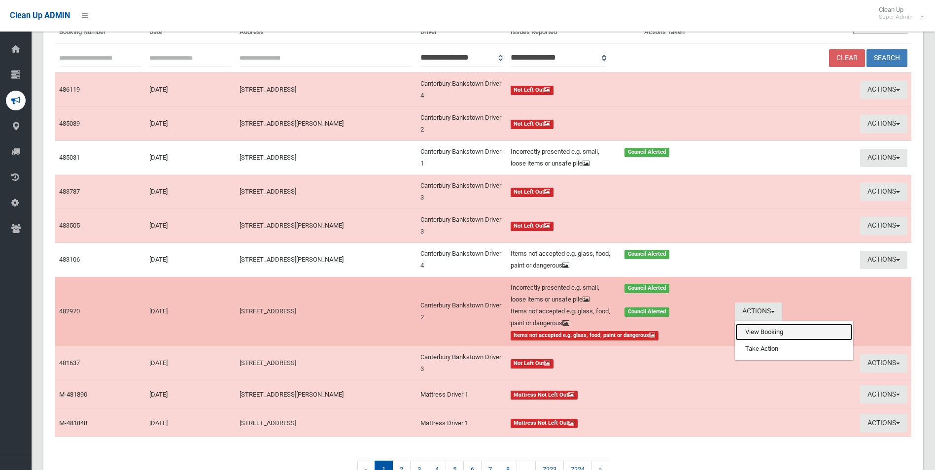
click at [753, 334] on link "View Booking" at bounding box center [793, 332] width 117 height 17
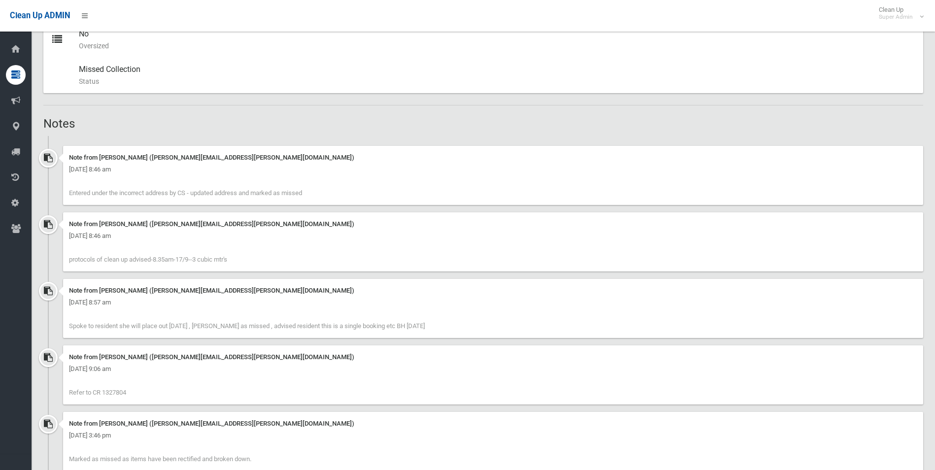
scroll to position [591, 0]
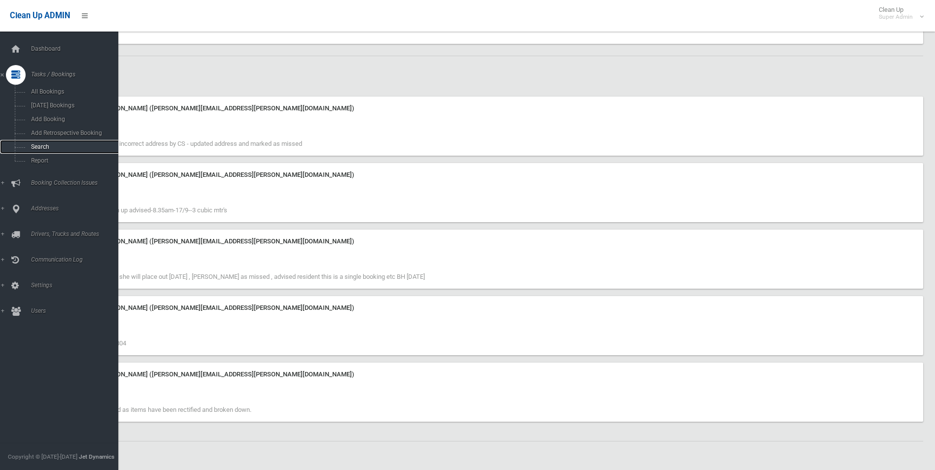
click at [39, 147] on span "Search" at bounding box center [72, 146] width 89 height 7
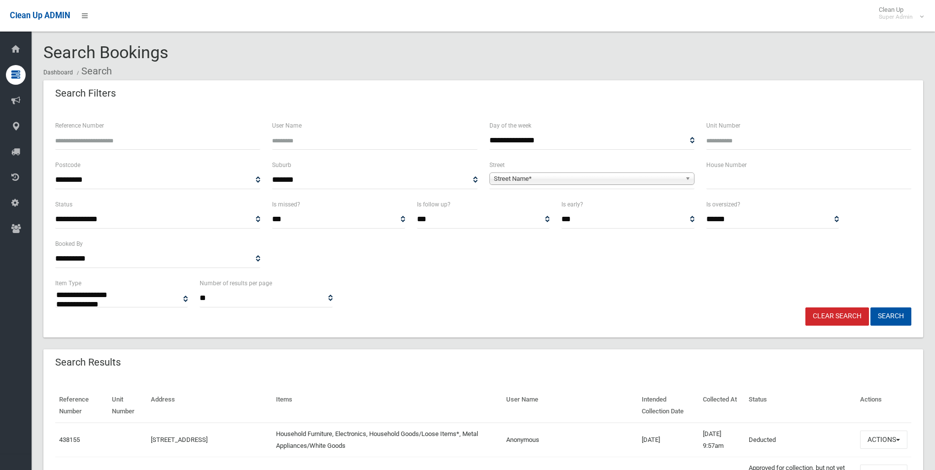
select select
click at [110, 135] on input "Reference Number" at bounding box center [157, 141] width 205 height 18
type input "******"
click at [870, 307] on button "Search" at bounding box center [890, 316] width 41 height 18
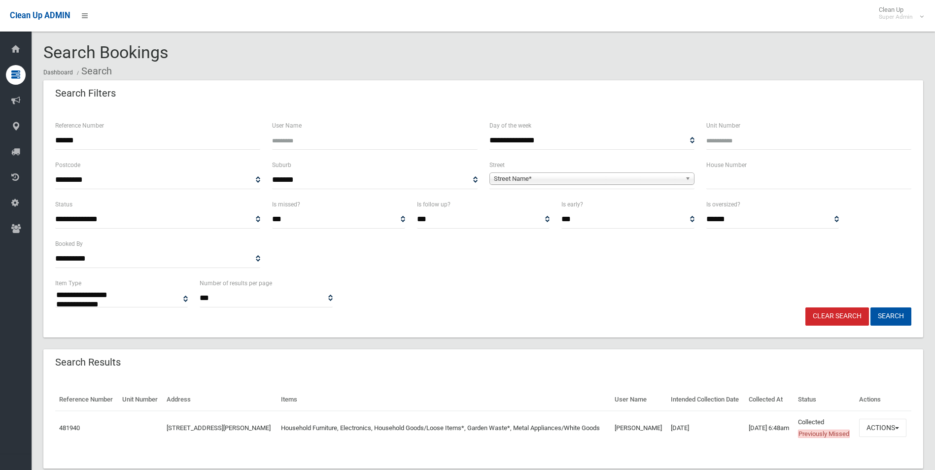
select select
click at [882, 314] on button "Search" at bounding box center [890, 316] width 41 height 18
select select
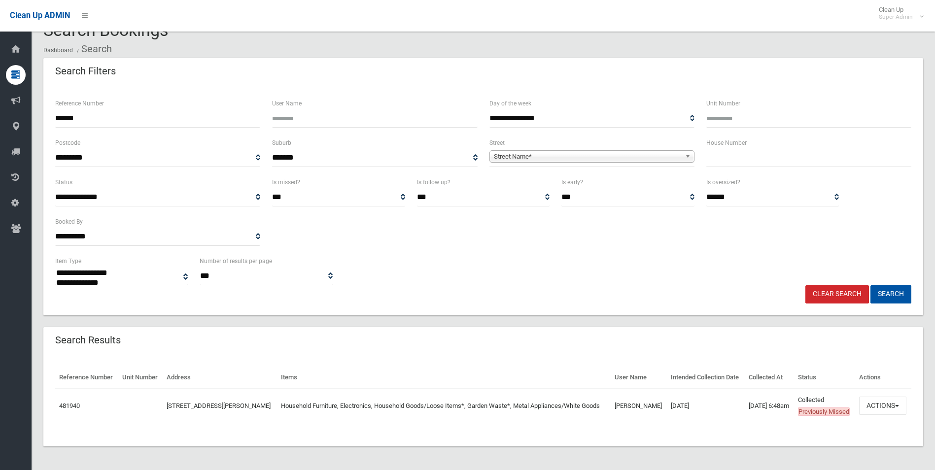
scroll to position [46, 0]
click at [873, 398] on button "Actions" at bounding box center [882, 406] width 47 height 18
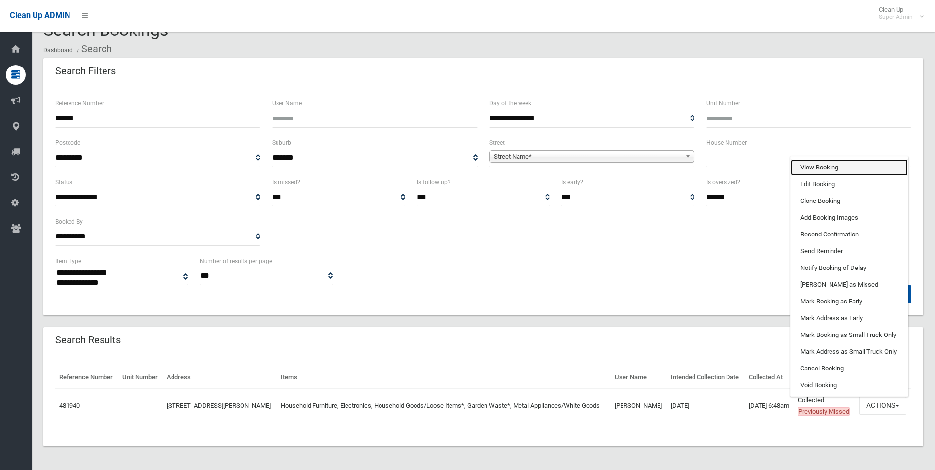
click at [825, 159] on link "View Booking" at bounding box center [848, 167] width 117 height 17
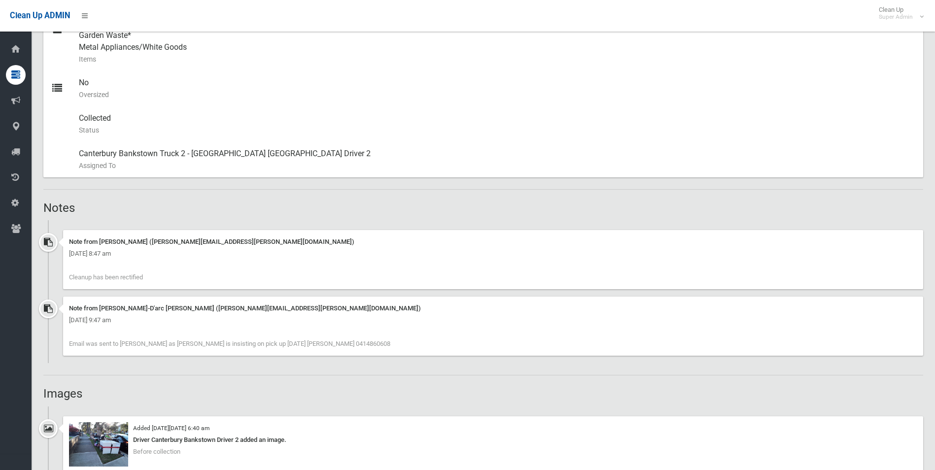
scroll to position [640, 0]
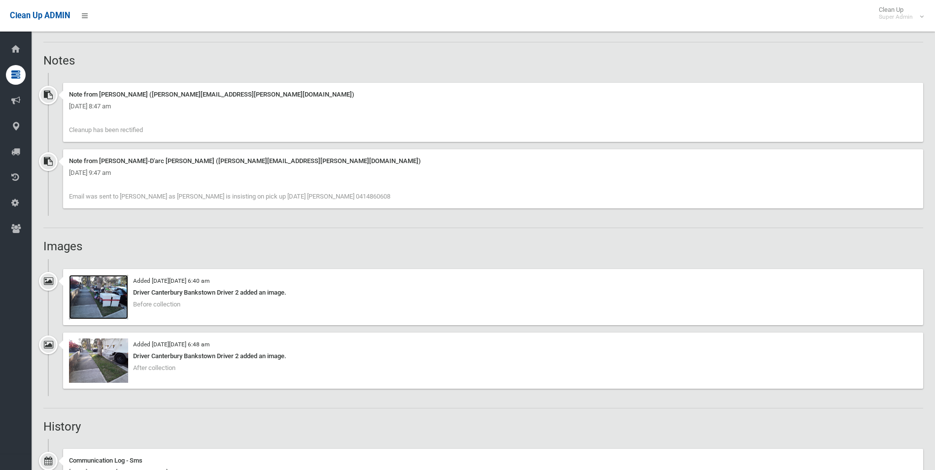
click at [111, 305] on img at bounding box center [98, 297] width 59 height 44
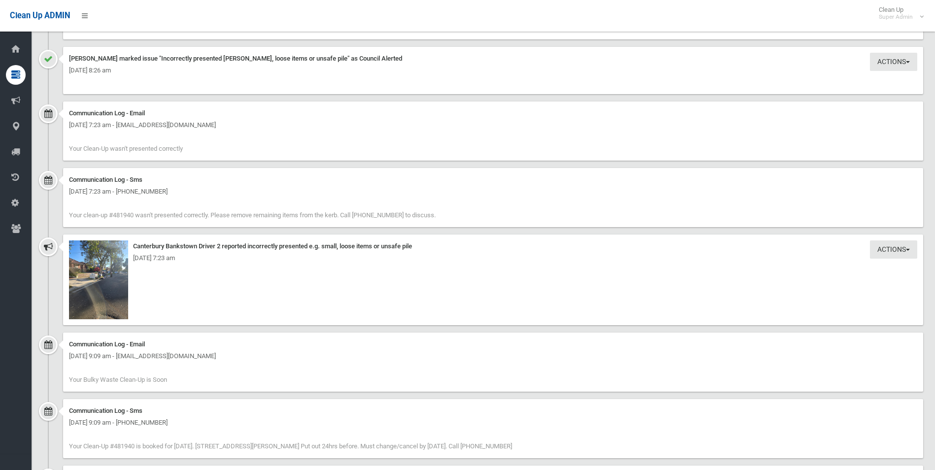
scroll to position [1626, 0]
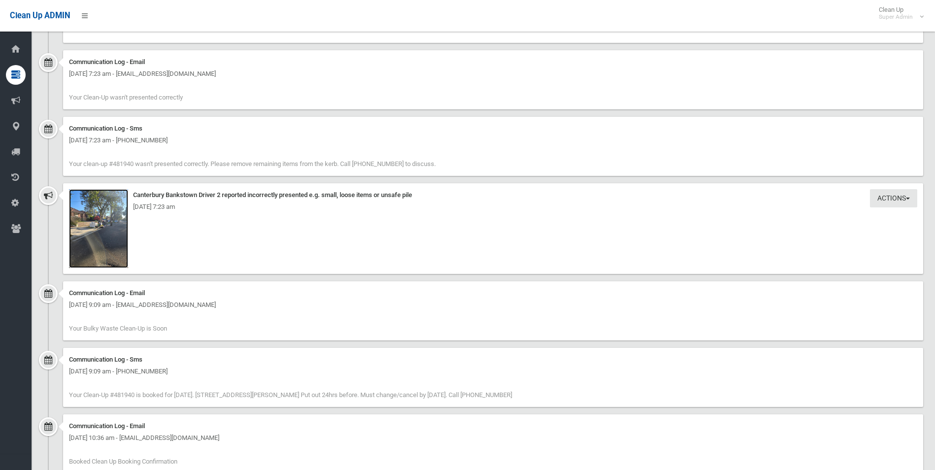
click at [107, 237] on img at bounding box center [98, 228] width 59 height 79
click at [110, 255] on img at bounding box center [98, 228] width 59 height 79
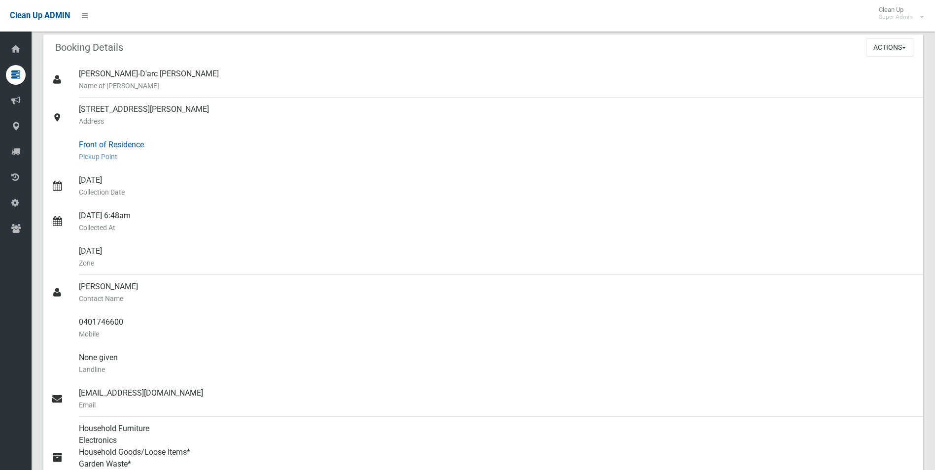
scroll to position [0, 0]
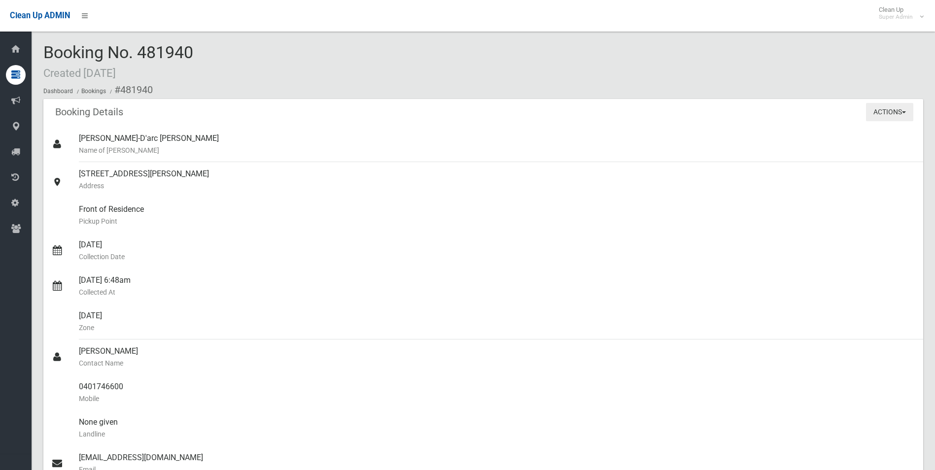
click at [884, 110] on button "Actions" at bounding box center [889, 112] width 47 height 18
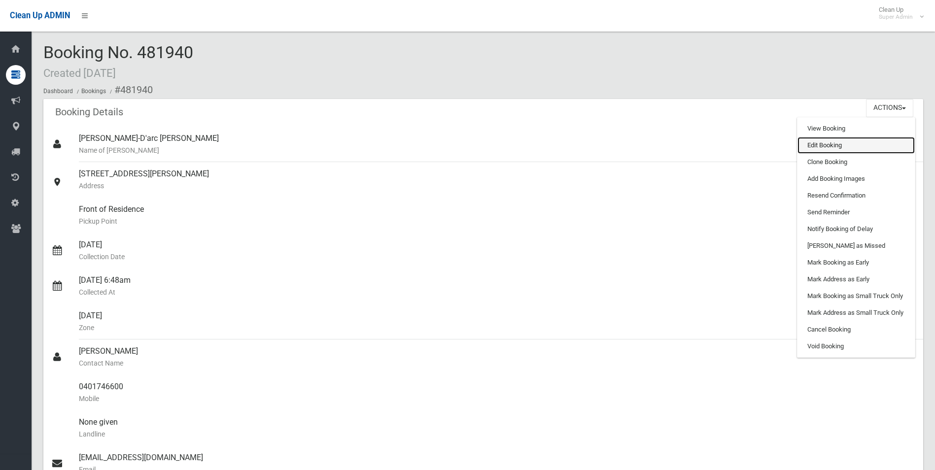
click at [835, 145] on link "Edit Booking" at bounding box center [855, 145] width 117 height 17
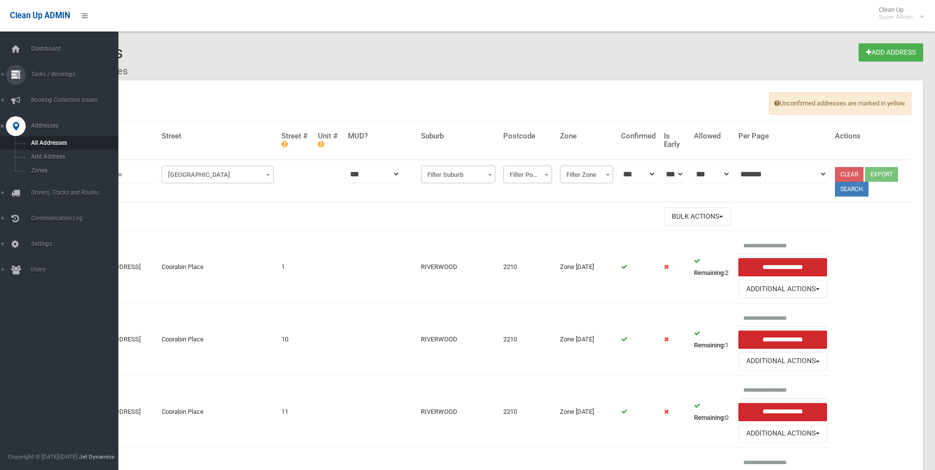
click at [57, 70] on link "Tasks / Bookings" at bounding box center [63, 75] width 126 height 20
click at [46, 146] on span "Search" at bounding box center [72, 146] width 89 height 7
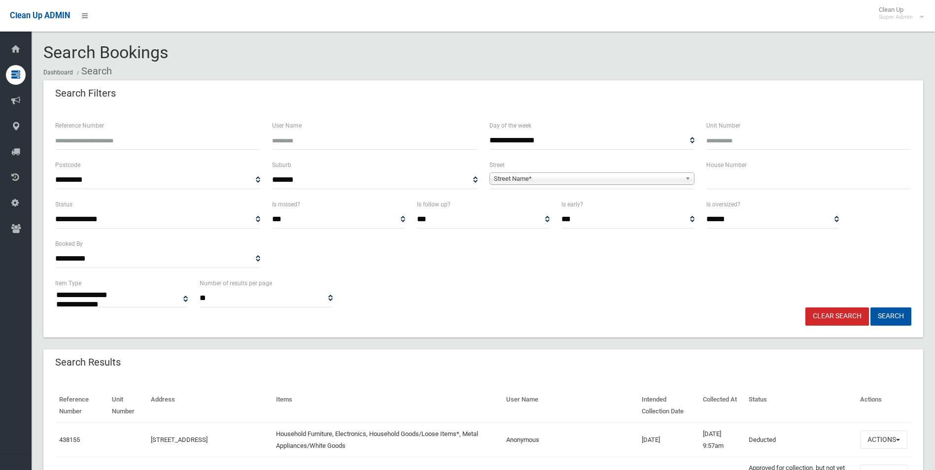
select select
click at [511, 175] on span "Street Name*" at bounding box center [587, 179] width 187 height 12
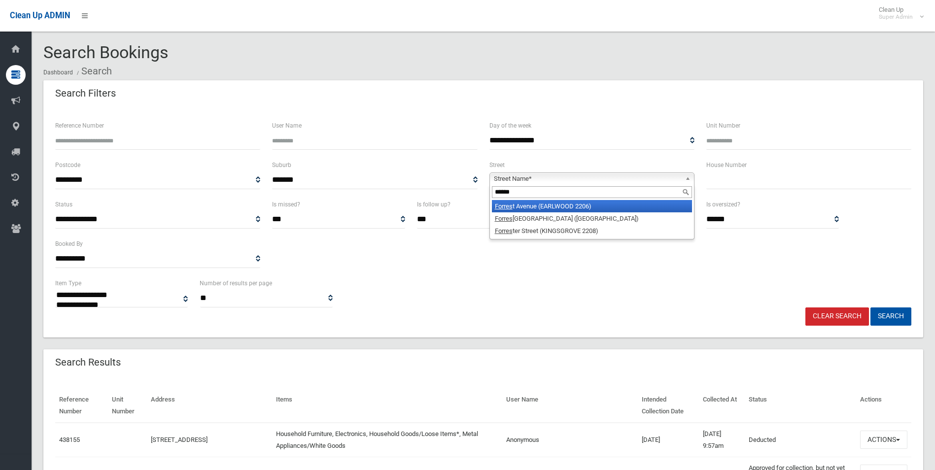
type input "*******"
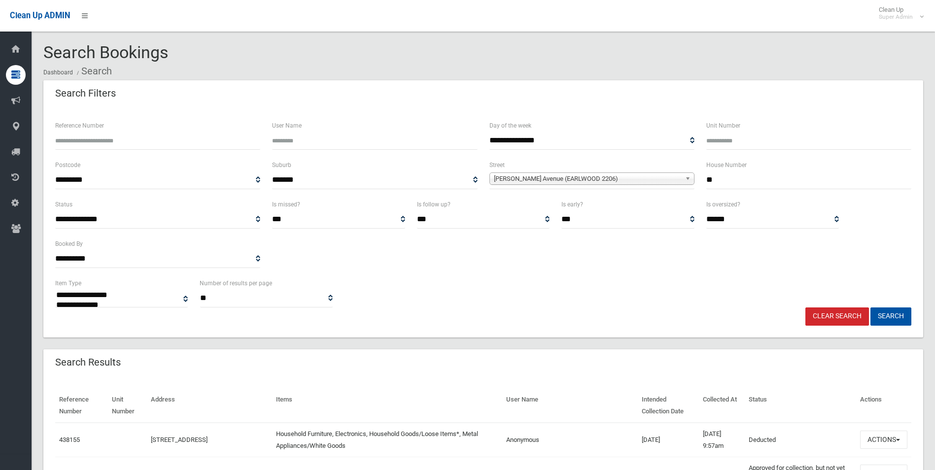
type input "**"
click at [870, 307] on button "Search" at bounding box center [890, 316] width 41 height 18
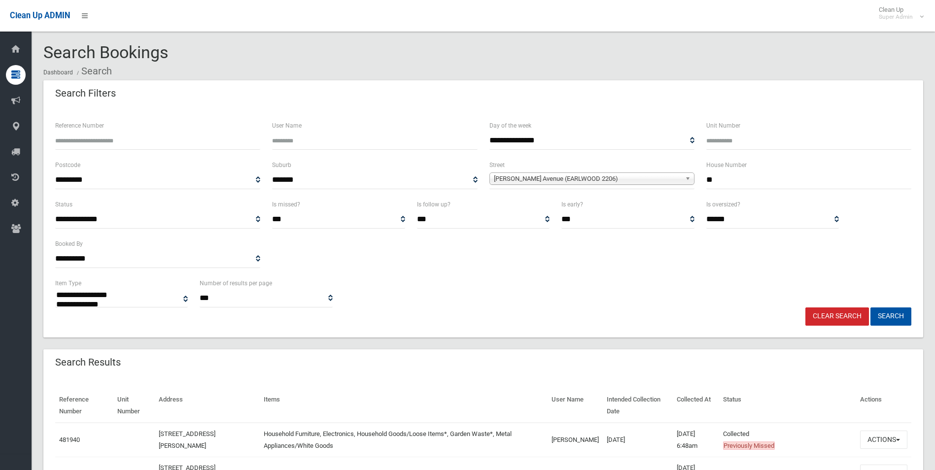
select select
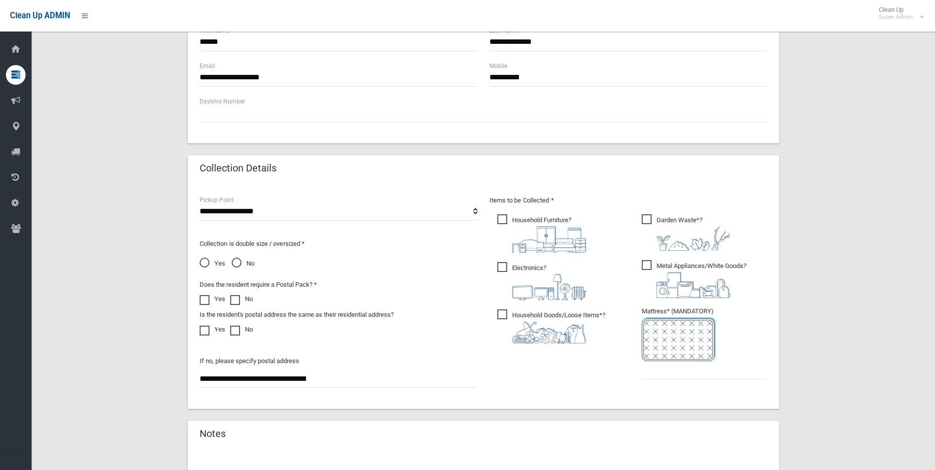
scroll to position [394, 0]
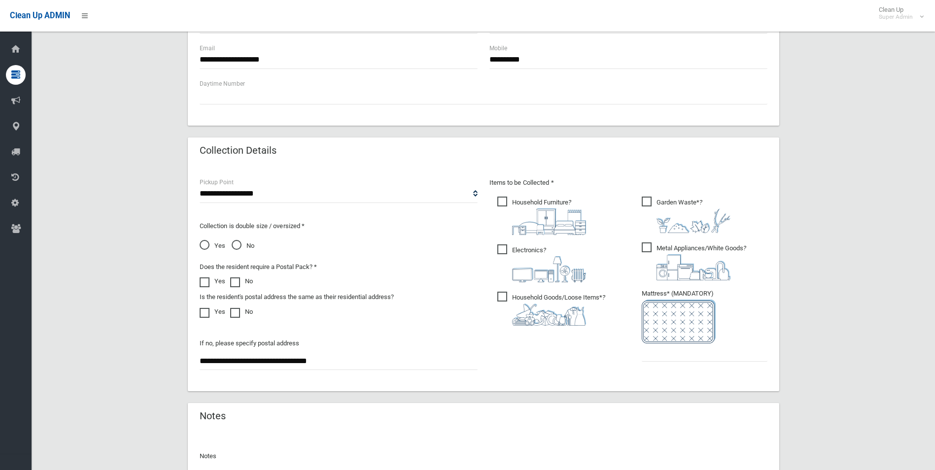
click at [207, 246] on span "Yes" at bounding box center [213, 246] width 26 height 12
click at [655, 354] on input "text" at bounding box center [704, 352] width 126 height 18
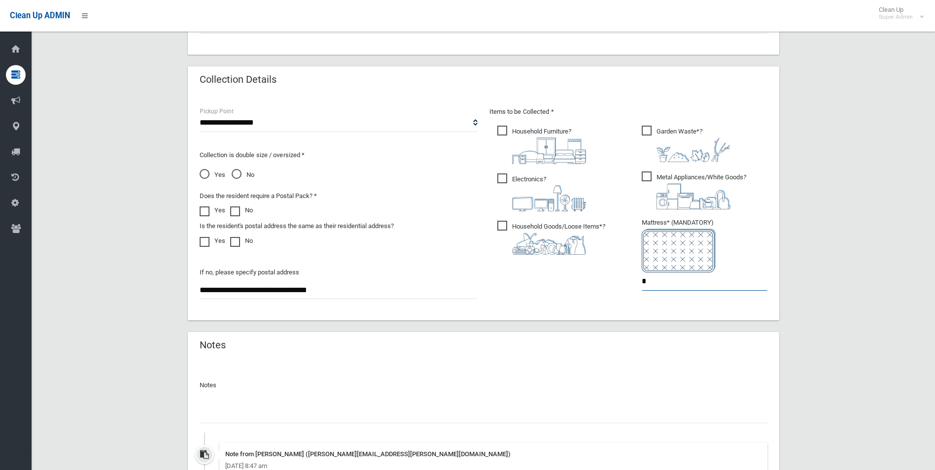
scroll to position [640, 0]
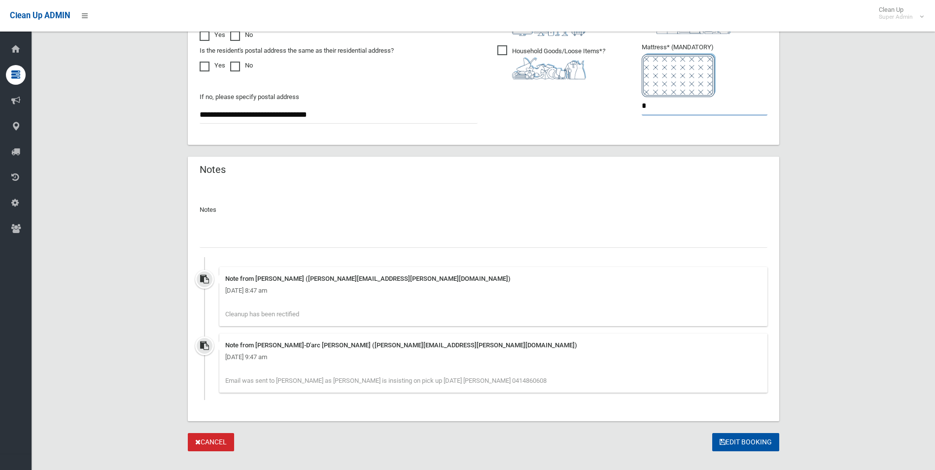
type input "*"
click at [287, 238] on input "text" at bounding box center [484, 239] width 568 height 18
type input "**********"
click at [740, 438] on button "Edit Booking" at bounding box center [745, 442] width 67 height 18
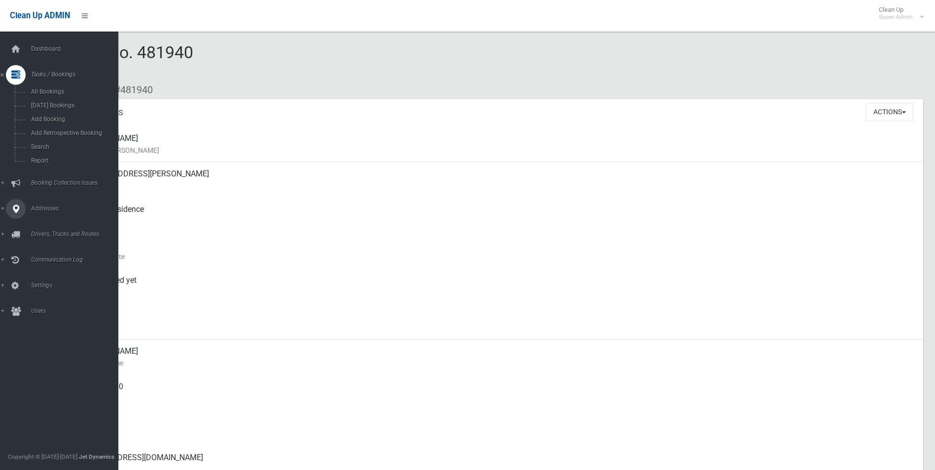
click at [48, 206] on span "Addresses" at bounding box center [77, 208] width 98 height 7
click at [49, 73] on span "Tasks / Bookings" at bounding box center [77, 74] width 98 height 7
click at [41, 151] on link "Search" at bounding box center [63, 147] width 126 height 14
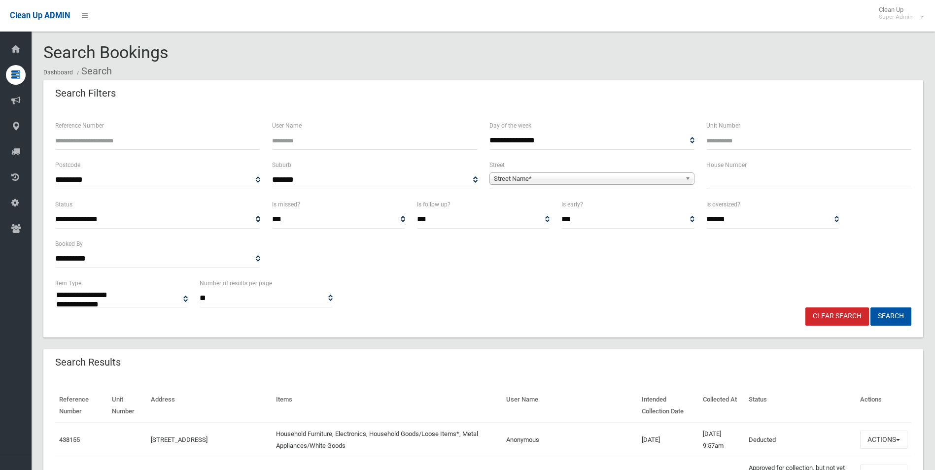
select select
click at [540, 176] on span "Street Name*" at bounding box center [587, 179] width 187 height 12
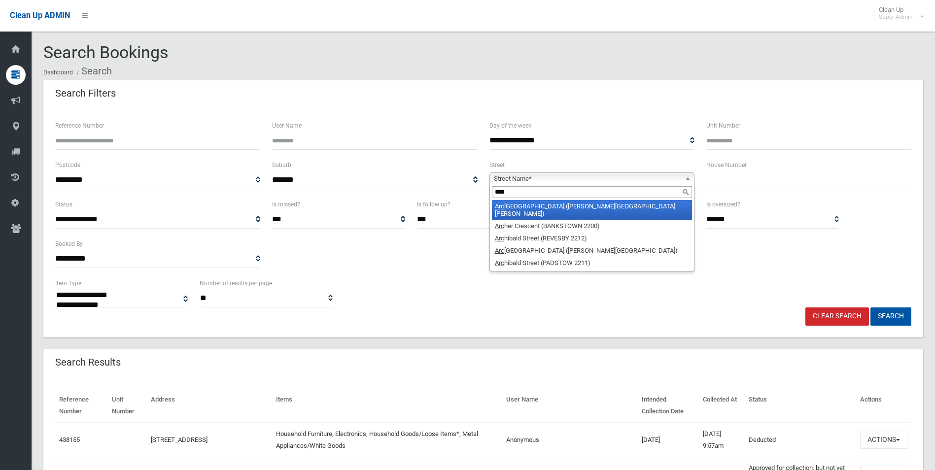
type input "*****"
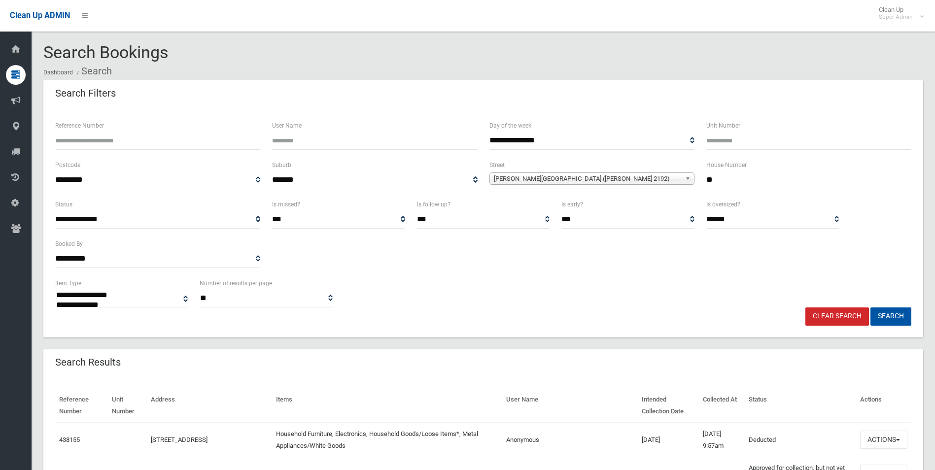
type input "**"
click at [870, 307] on button "Search" at bounding box center [890, 316] width 41 height 18
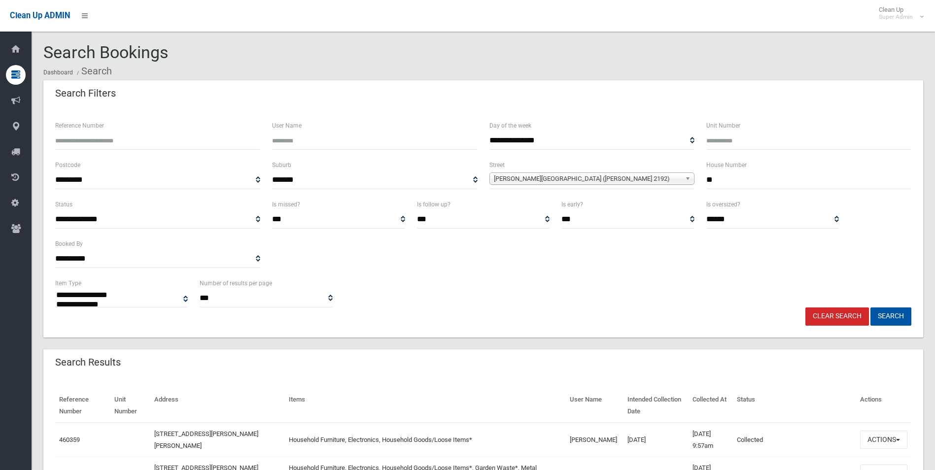
select select
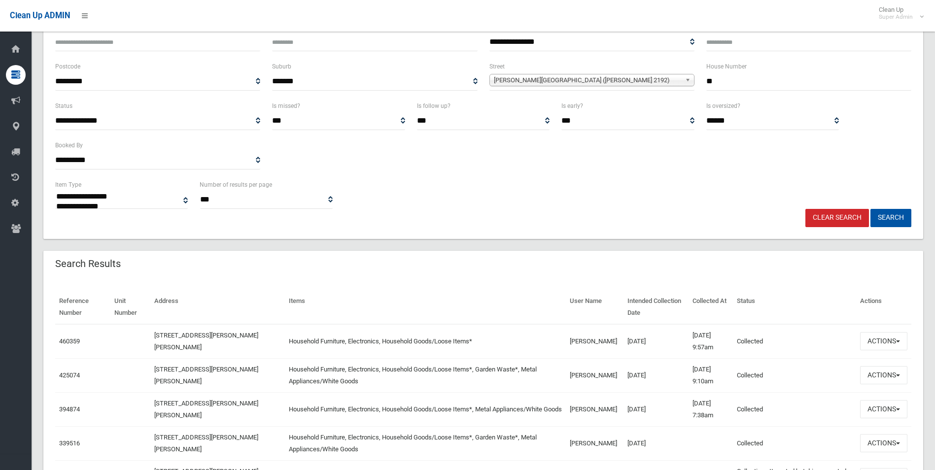
scroll to position [148, 0]
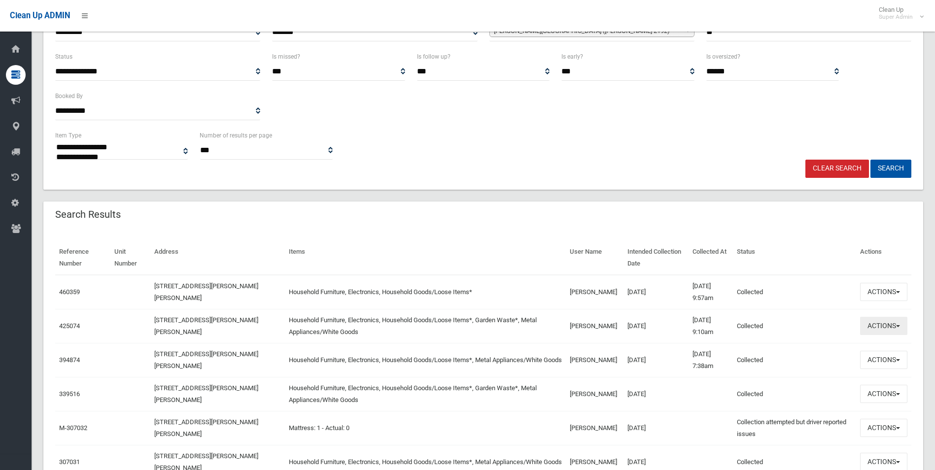
click at [879, 326] on button "Actions" at bounding box center [883, 326] width 47 height 18
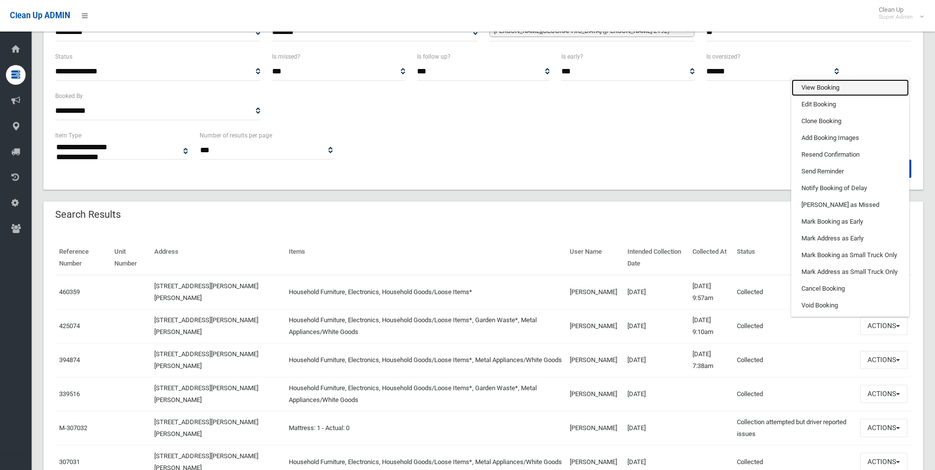
click at [822, 85] on link "View Booking" at bounding box center [849, 87] width 117 height 17
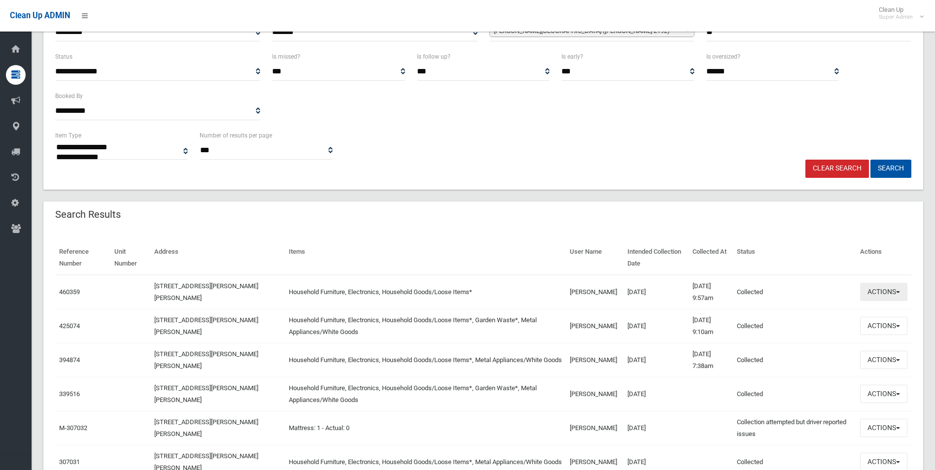
click at [885, 292] on button "Actions" at bounding box center [883, 292] width 47 height 18
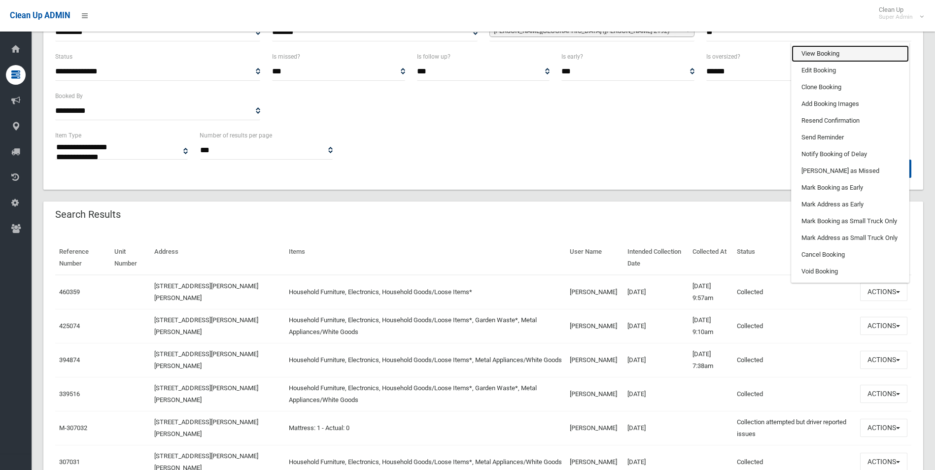
click at [813, 54] on link "View Booking" at bounding box center [849, 53] width 117 height 17
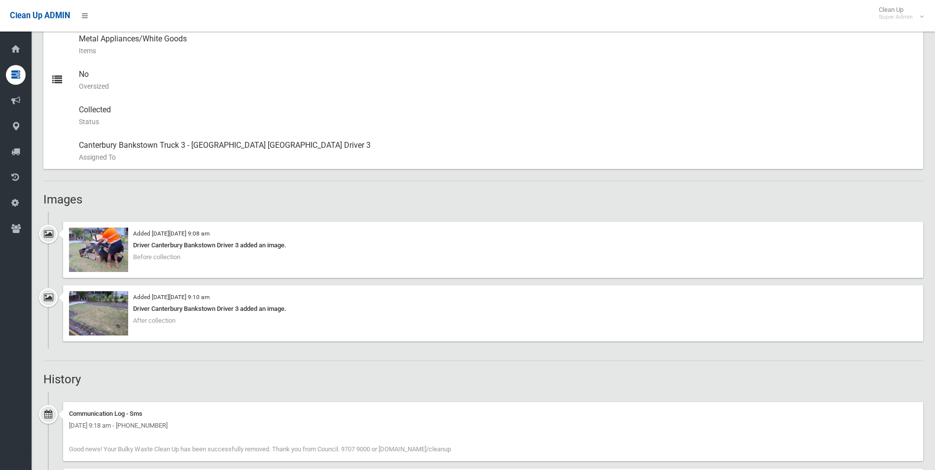
scroll to position [542, 0]
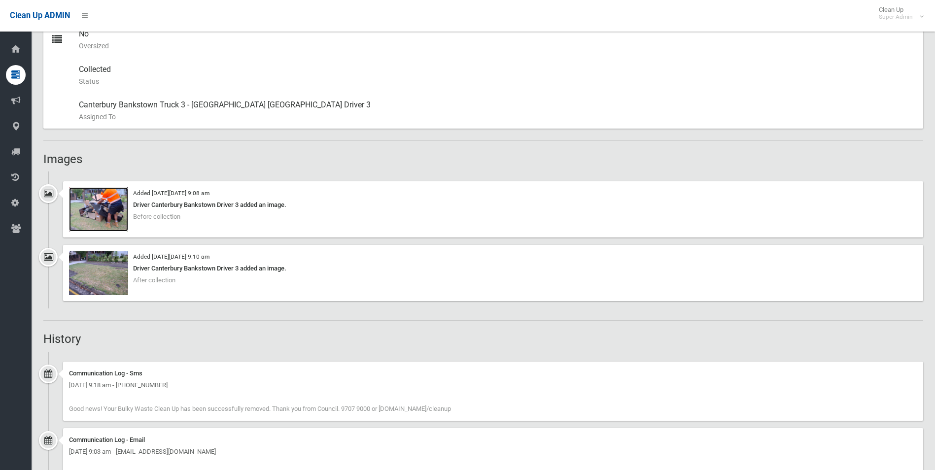
click at [100, 222] on img at bounding box center [98, 209] width 59 height 44
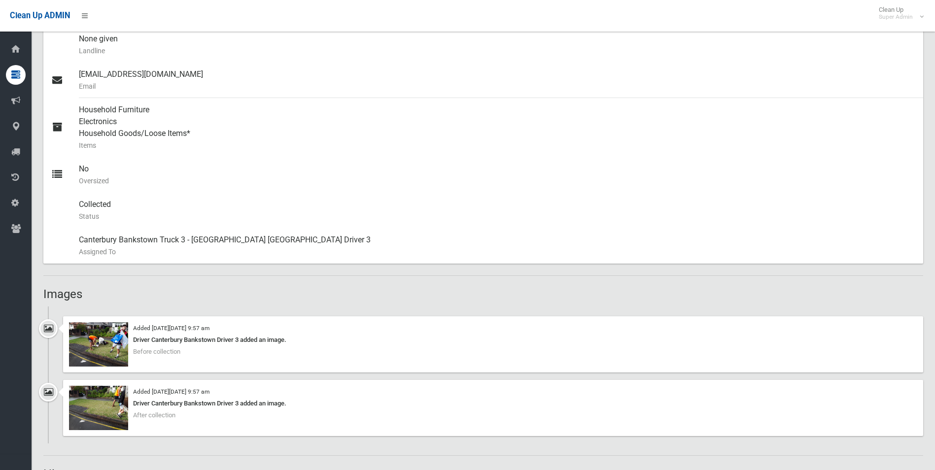
scroll to position [394, 0]
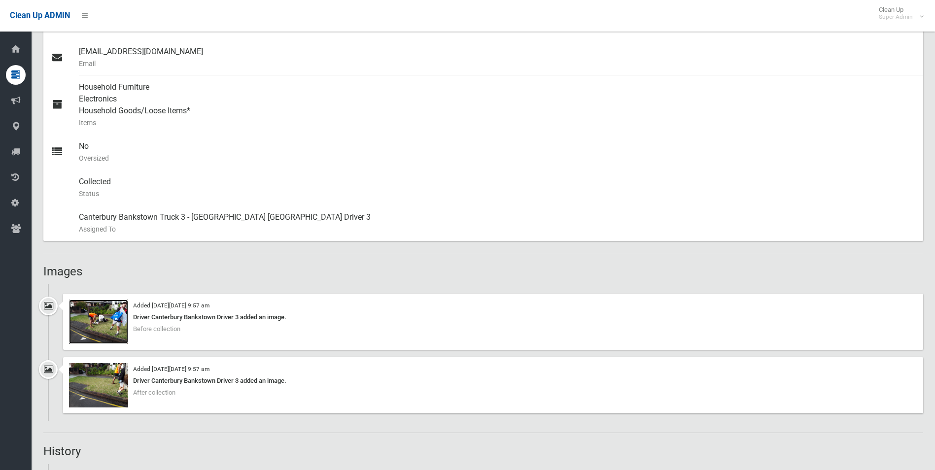
click at [107, 331] on img at bounding box center [98, 322] width 59 height 44
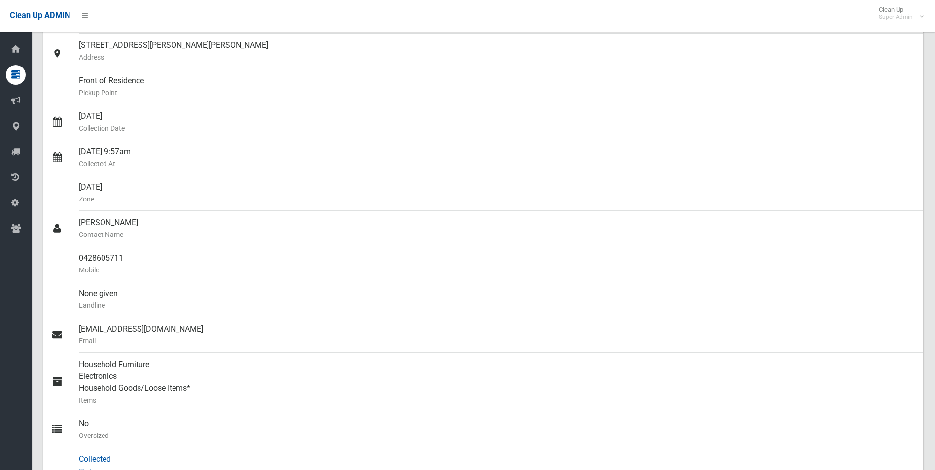
scroll to position [0, 0]
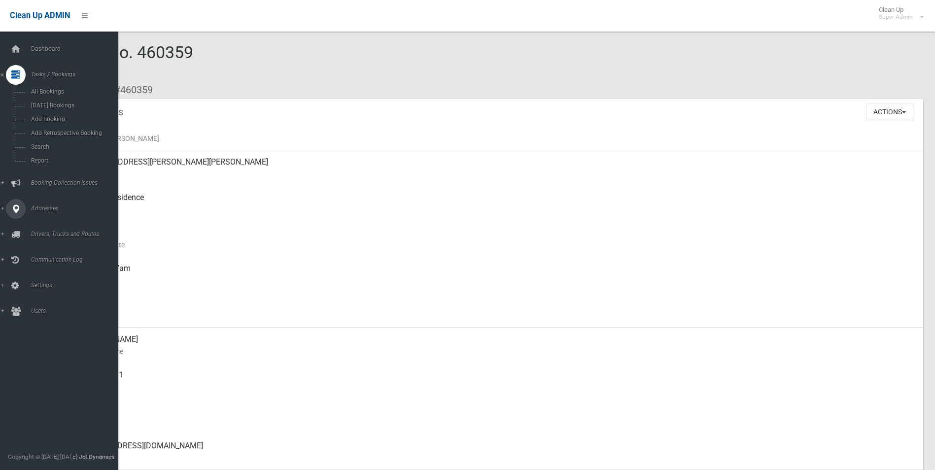
click at [50, 207] on span "Addresses" at bounding box center [77, 208] width 98 height 7
click at [47, 142] on span "All Addresses" at bounding box center [72, 142] width 89 height 7
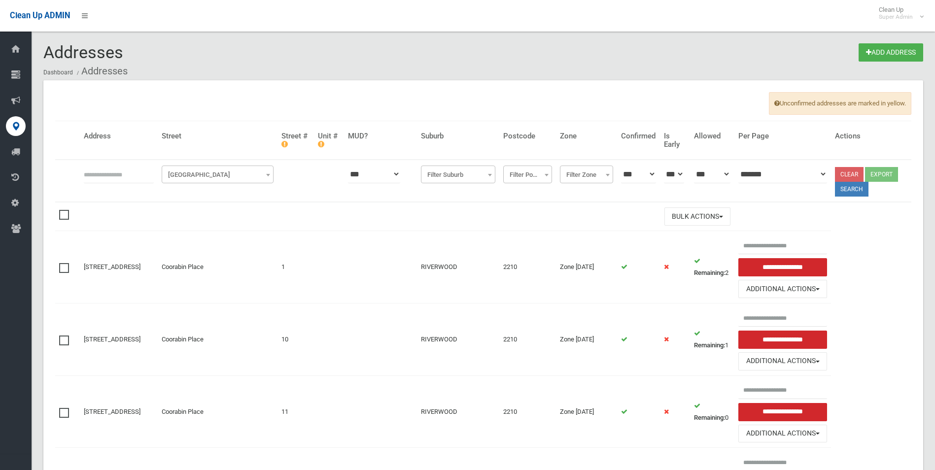
click at [137, 173] on input "text" at bounding box center [119, 174] width 70 height 18
type input "**********"
click button at bounding box center [0, 0] width 0 height 0
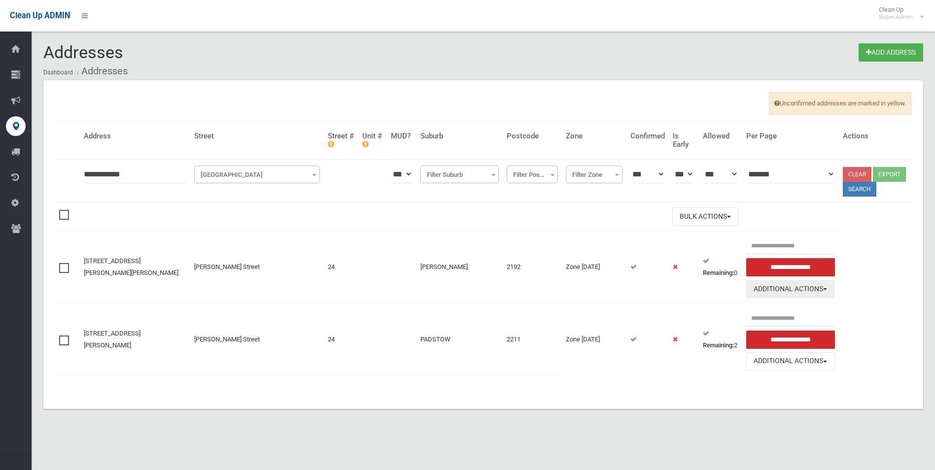
click at [760, 287] on button "Additional Actions" at bounding box center [790, 289] width 88 height 18
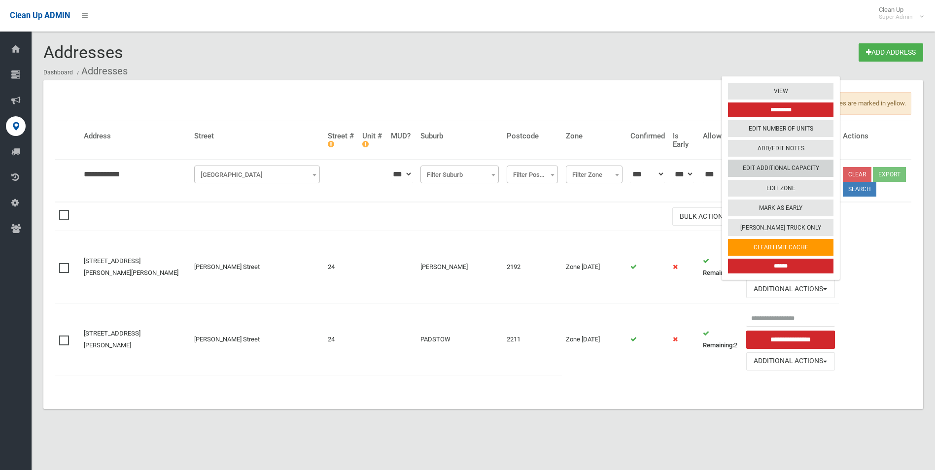
click at [759, 168] on link "Edit Additional Capacity" at bounding box center [780, 168] width 105 height 17
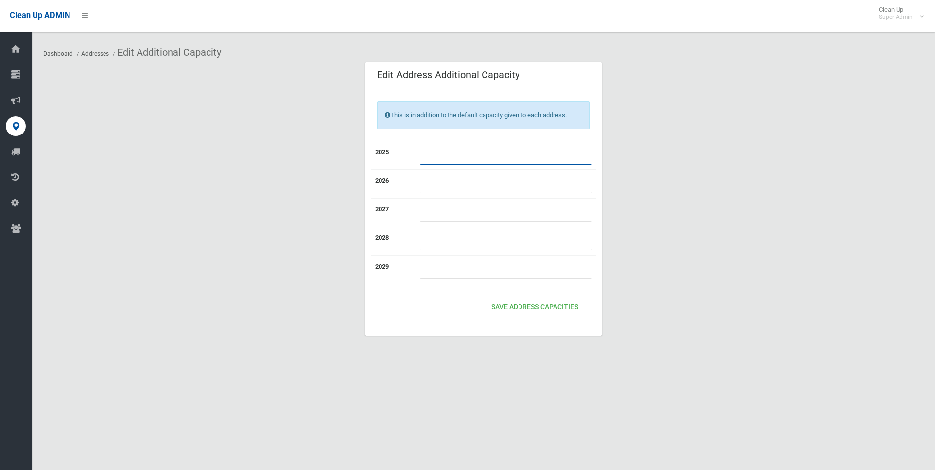
click at [442, 156] on input "number" at bounding box center [506, 155] width 172 height 18
type input "*"
click at [531, 308] on button "Save Address capacities" at bounding box center [534, 308] width 95 height 18
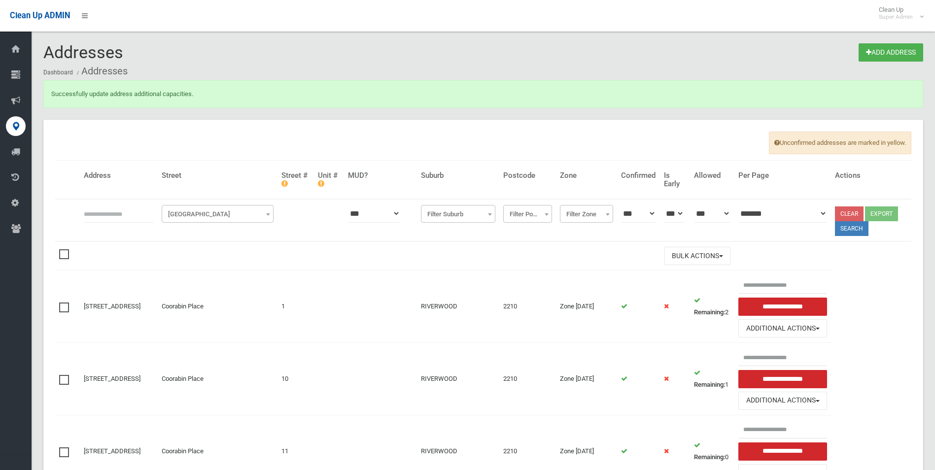
drag, startPoint x: 121, startPoint y: 216, endPoint x: 128, endPoint y: 212, distance: 7.9
click at [122, 215] on input "text" at bounding box center [119, 213] width 70 height 18
type input "**********"
click button at bounding box center [0, 0] width 0 height 0
